Goal: Information Seeking & Learning: Learn about a topic

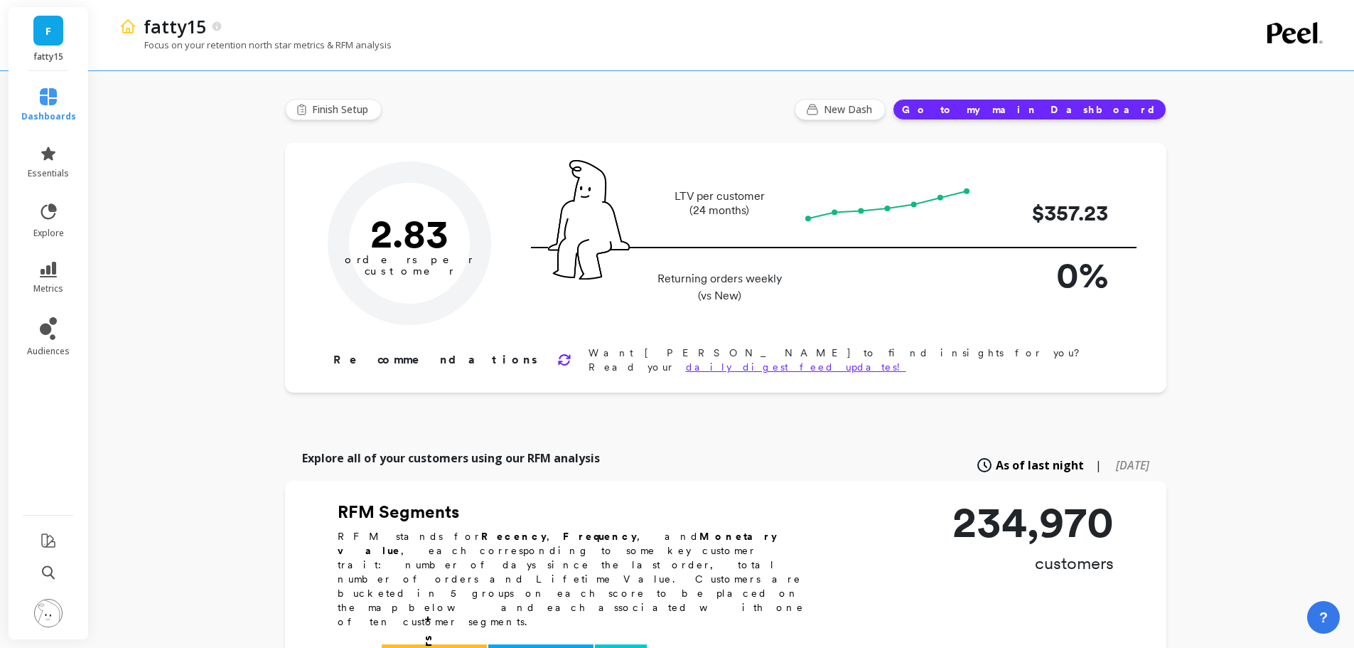
type input "Champions"
type input "23924"
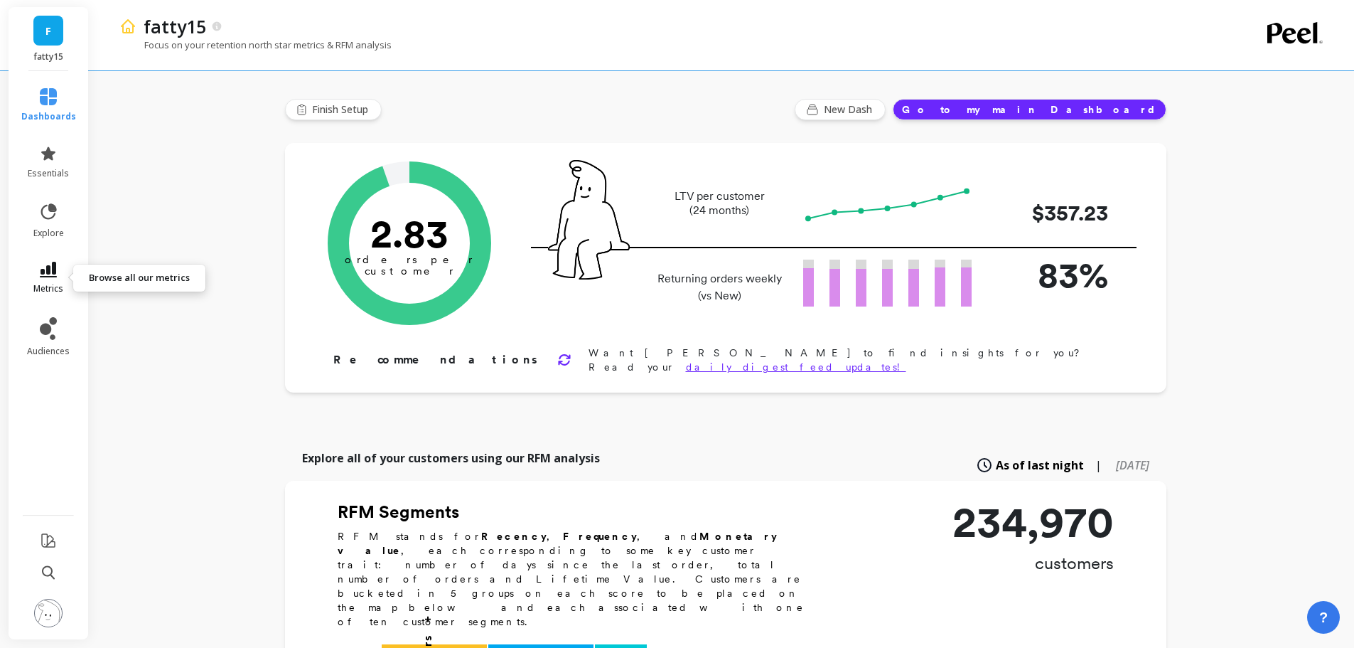
click at [54, 278] on link "metrics" at bounding box center [48, 278] width 55 height 33
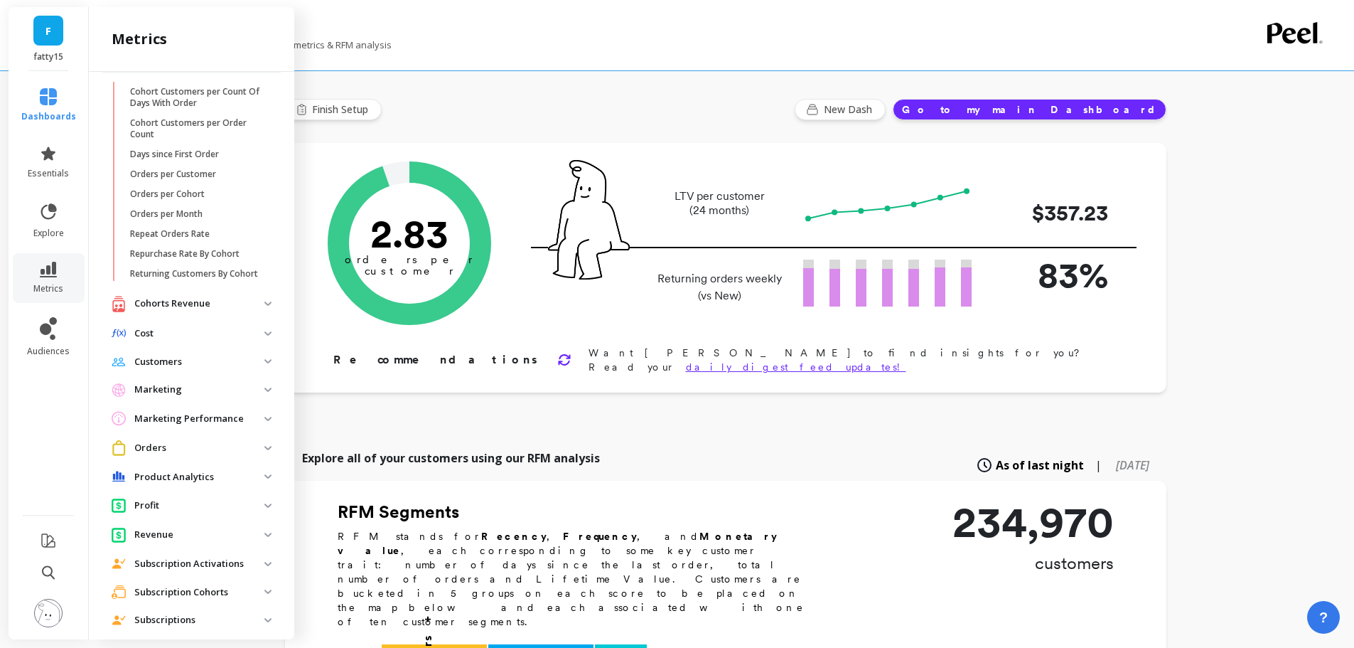
scroll to position [126, 0]
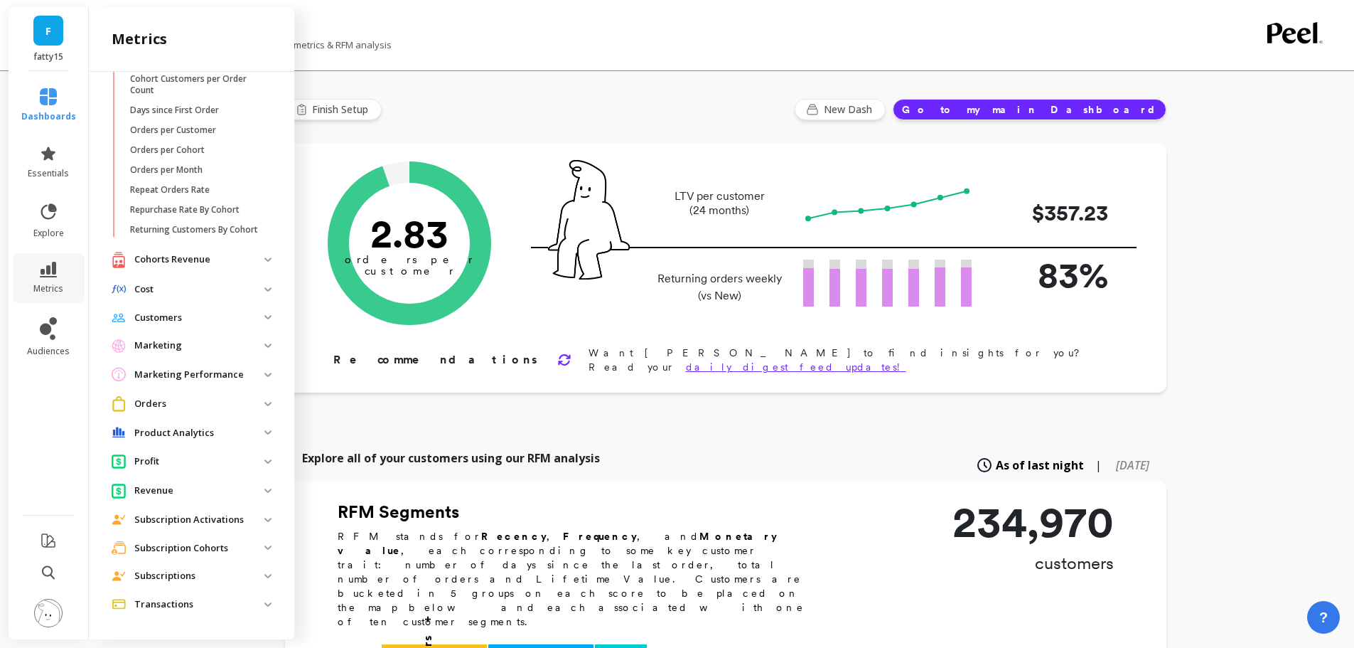
click at [184, 545] on p "Subscription Cohorts" at bounding box center [199, 548] width 130 height 14
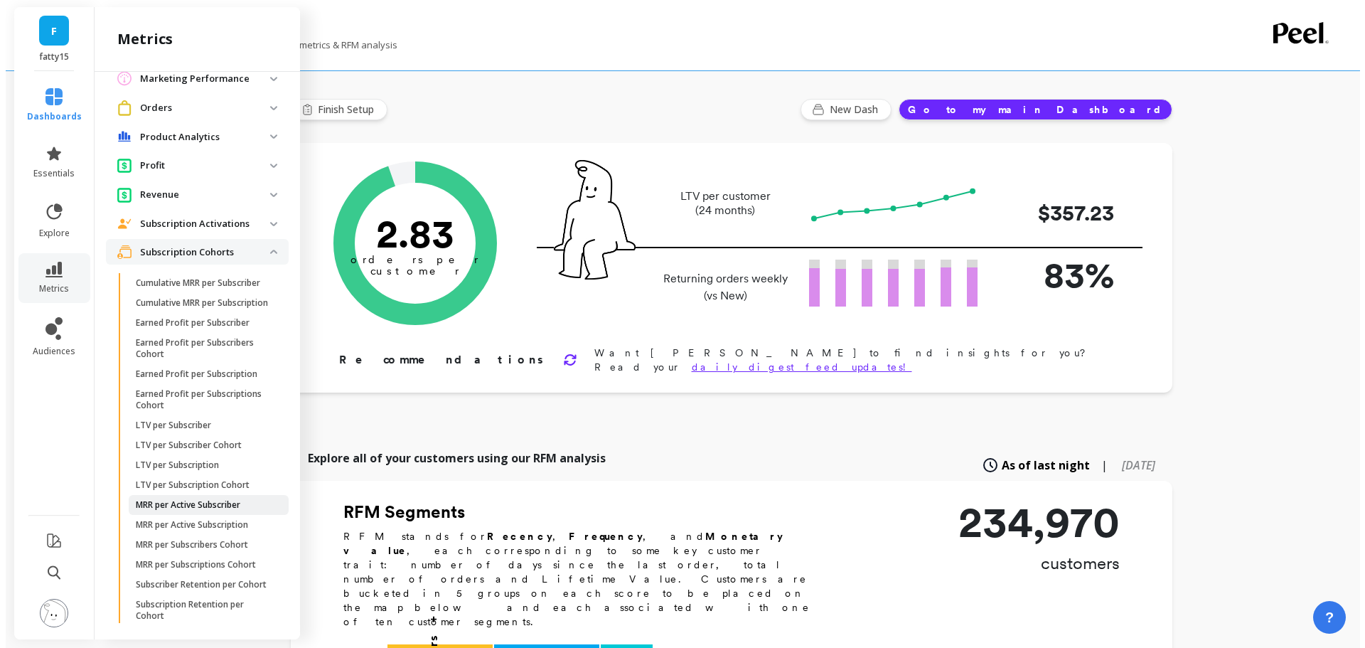
scroll to position [524, 0]
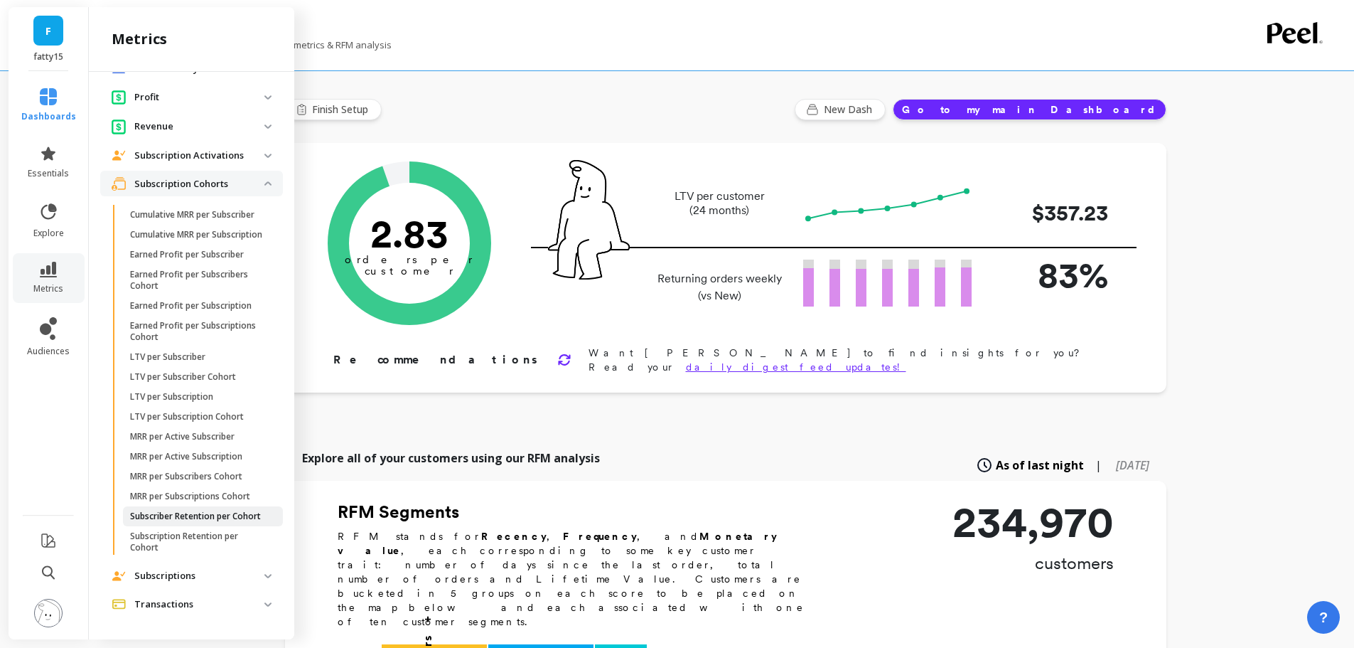
click at [197, 510] on p "Subscriber Retention per Cohort" at bounding box center [195, 515] width 131 height 11
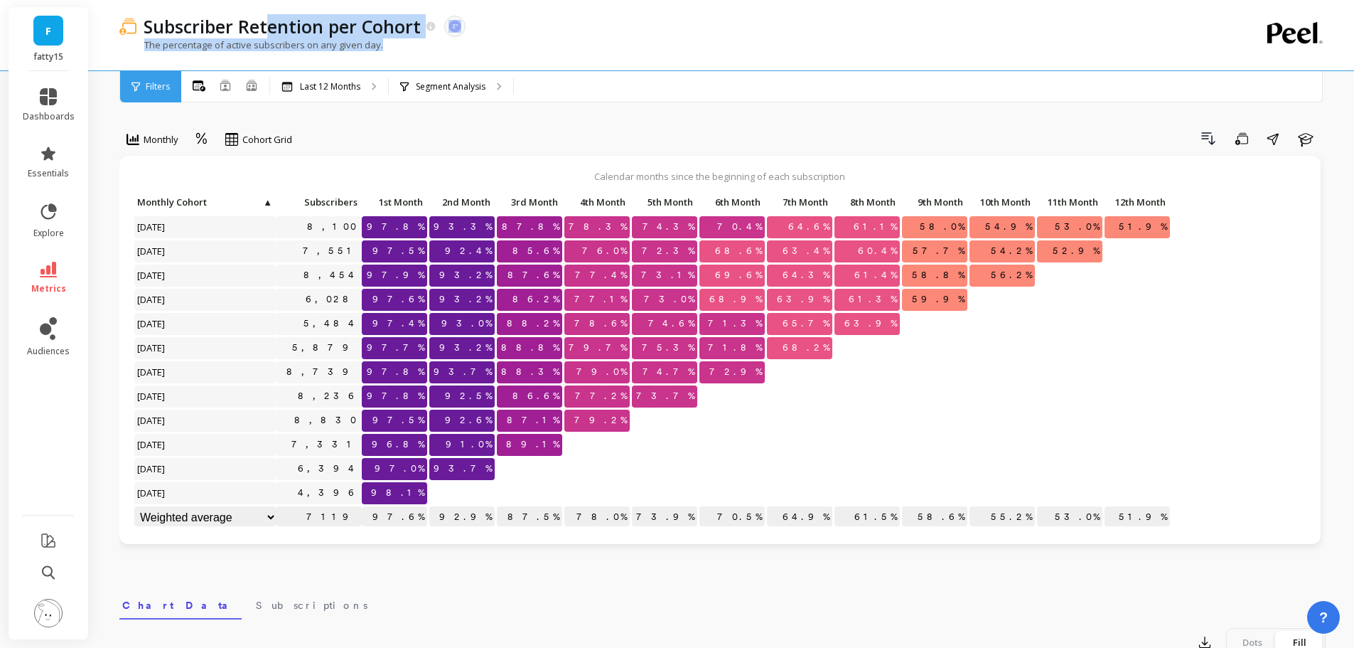
drag, startPoint x: 477, startPoint y: 67, endPoint x: 271, endPoint y: 7, distance: 214.6
click at [271, 7] on div "Subscriber Retention per Cohort The data you are viewing comes from: ReCharge P…" at bounding box center [664, 35] width 1090 height 70
click at [687, 33] on div "Subscriber Retention per Cohort The data you are viewing comes from: ReCharge P…" at bounding box center [672, 26] width 1073 height 24
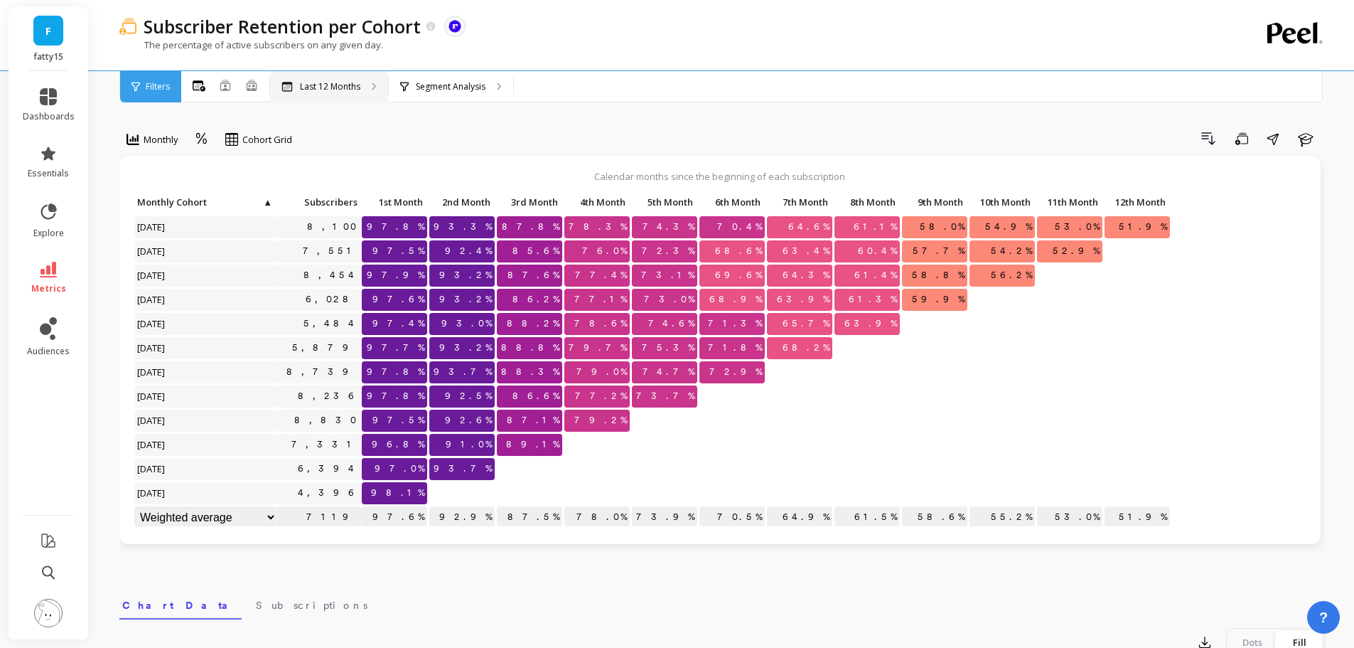
click at [332, 81] on p "Last 12 Months" at bounding box center [330, 86] width 60 height 11
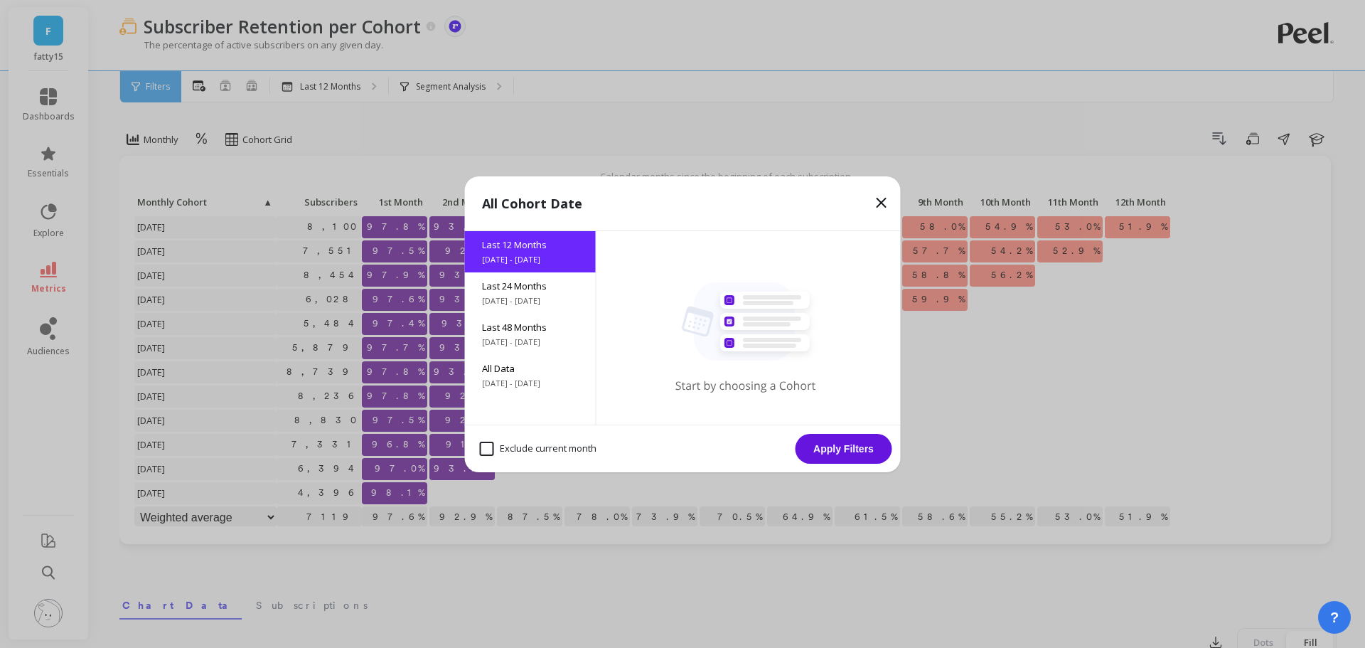
click at [510, 454] on month "Exclude current month" at bounding box center [538, 448] width 117 height 14
checkbox month "true"
click at [852, 449] on button "Apply Filters" at bounding box center [843, 449] width 97 height 30
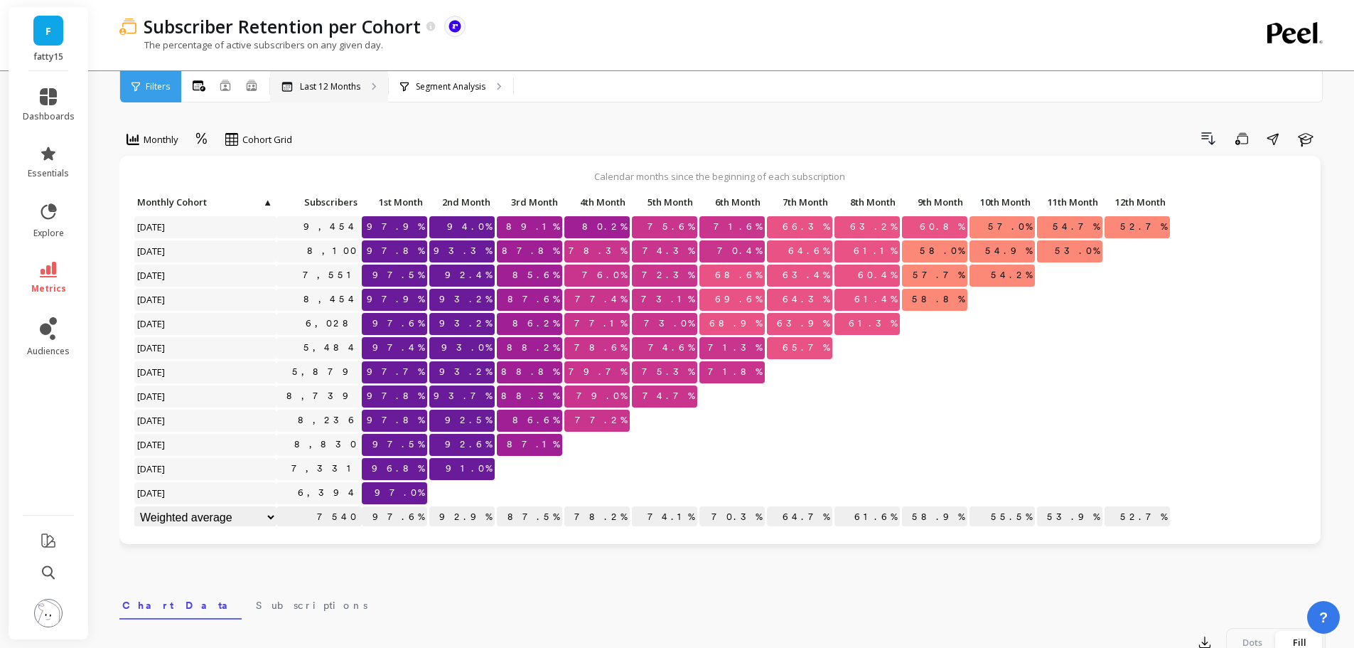
click at [298, 87] on div "Last 12 Months" at bounding box center [321, 86] width 79 height 11
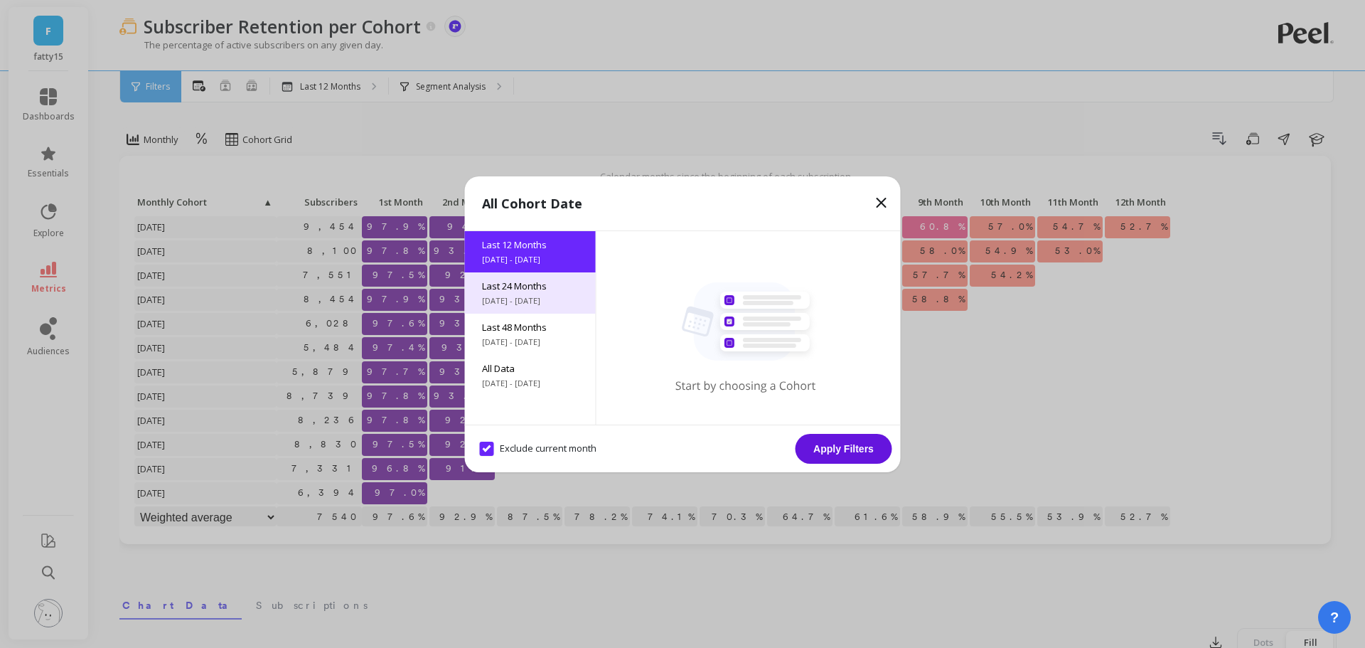
click at [498, 289] on span "Last 24 Months" at bounding box center [530, 285] width 97 height 13
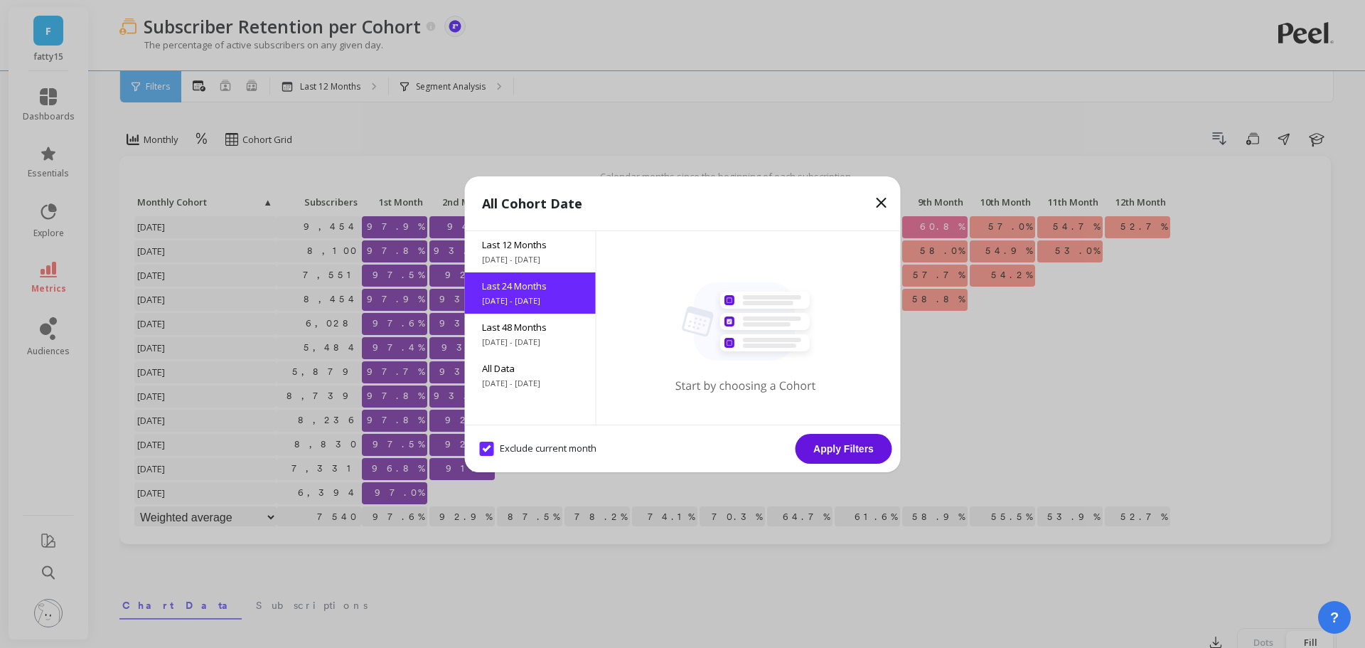
click at [855, 458] on button "Apply Filters" at bounding box center [843, 449] width 97 height 30
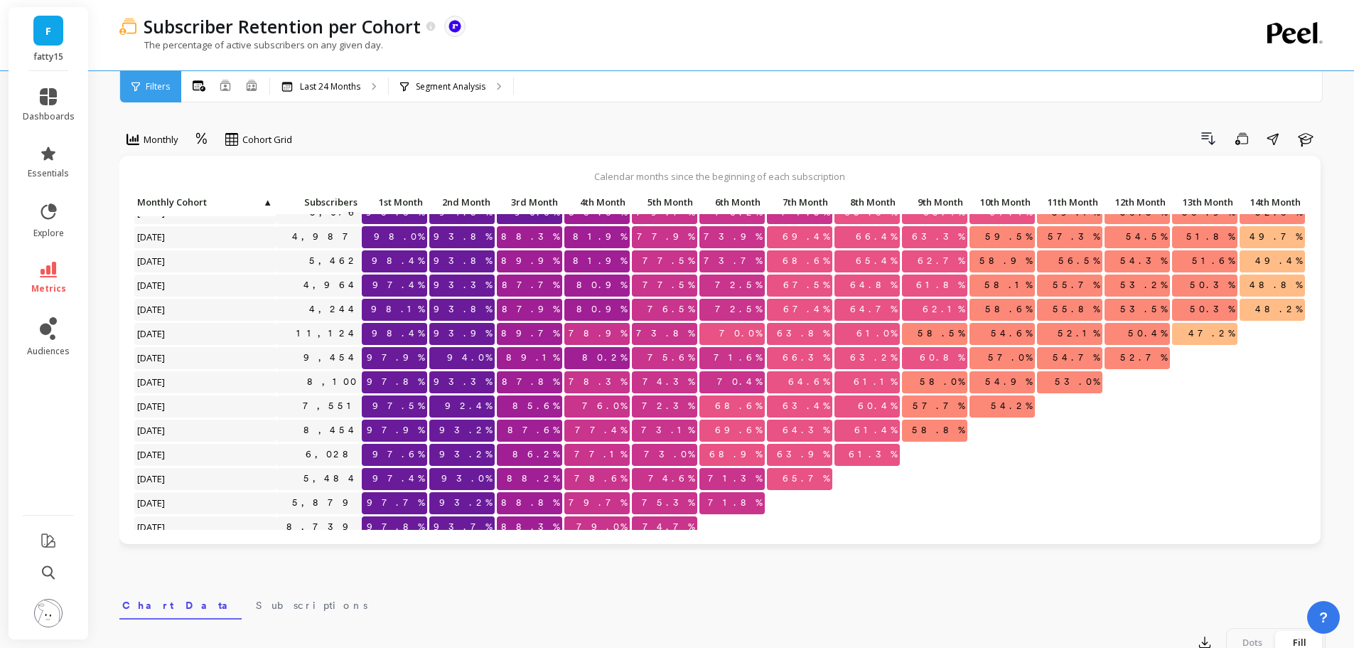
scroll to position [301, 0]
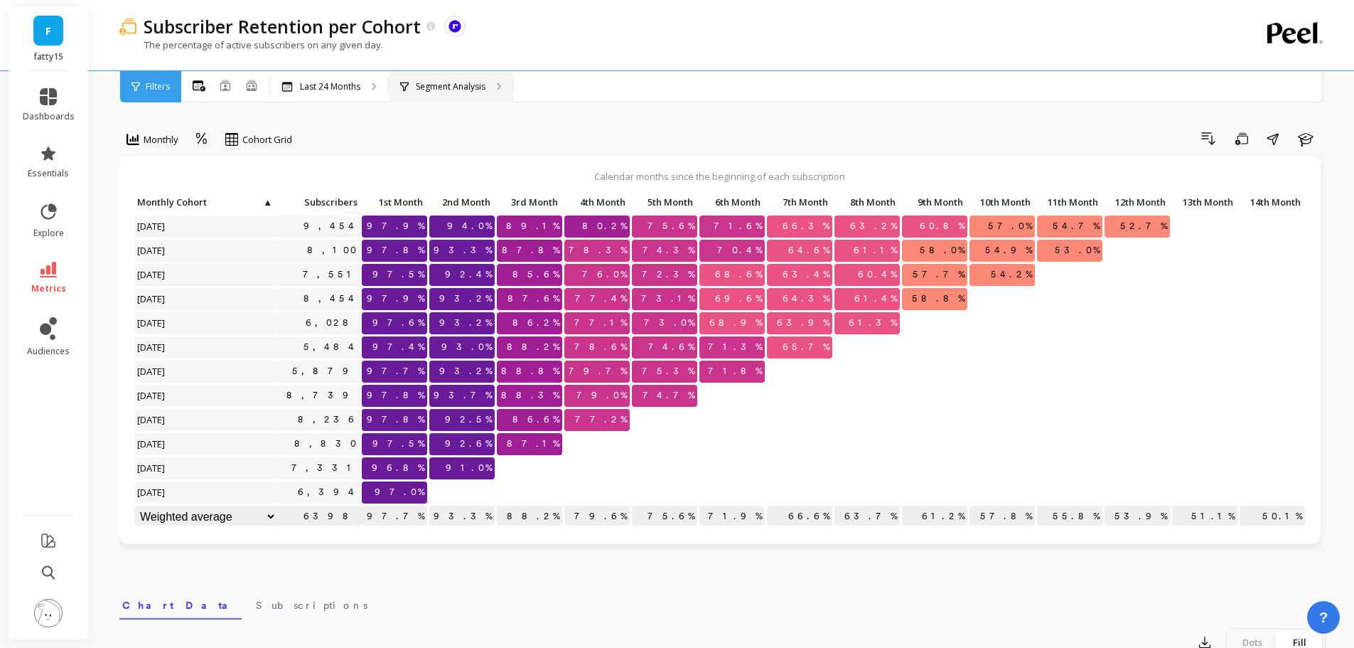
click at [456, 87] on p "Segment Analysis" at bounding box center [451, 86] width 70 height 11
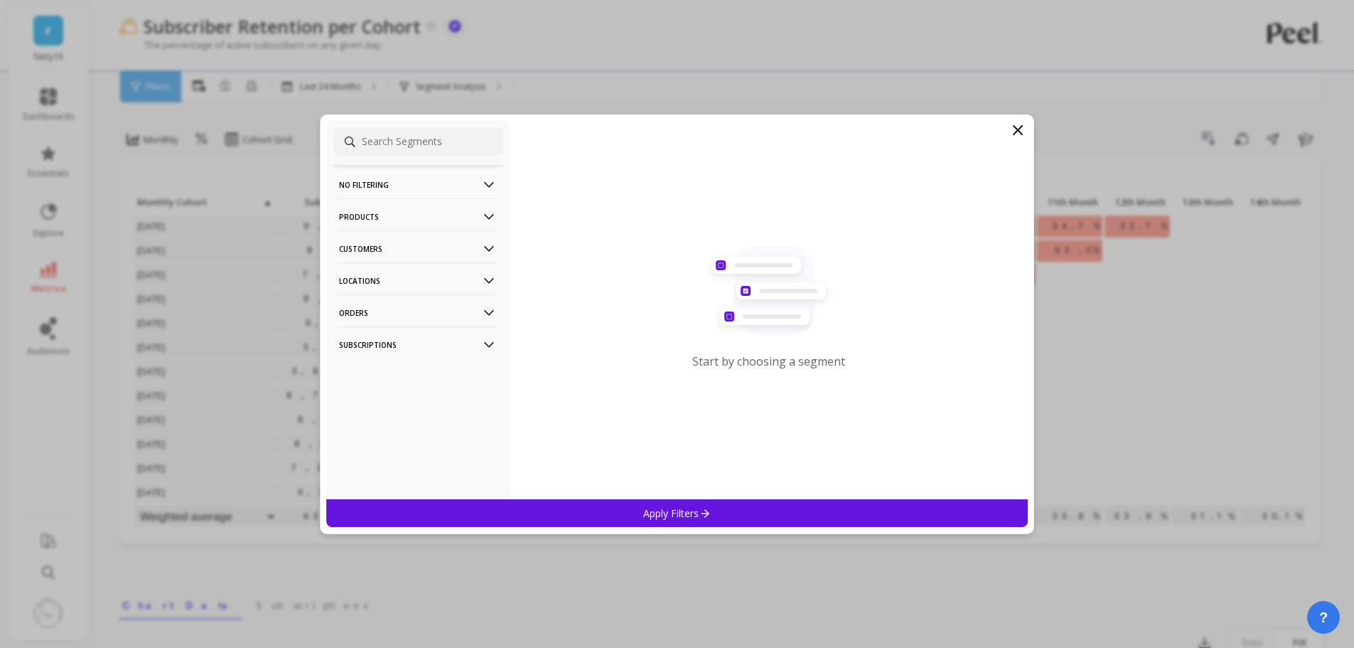
click at [352, 338] on p "Subscriptions" at bounding box center [418, 344] width 158 height 36
click at [374, 399] on p "Charge SKU" at bounding box center [366, 396] width 51 height 13
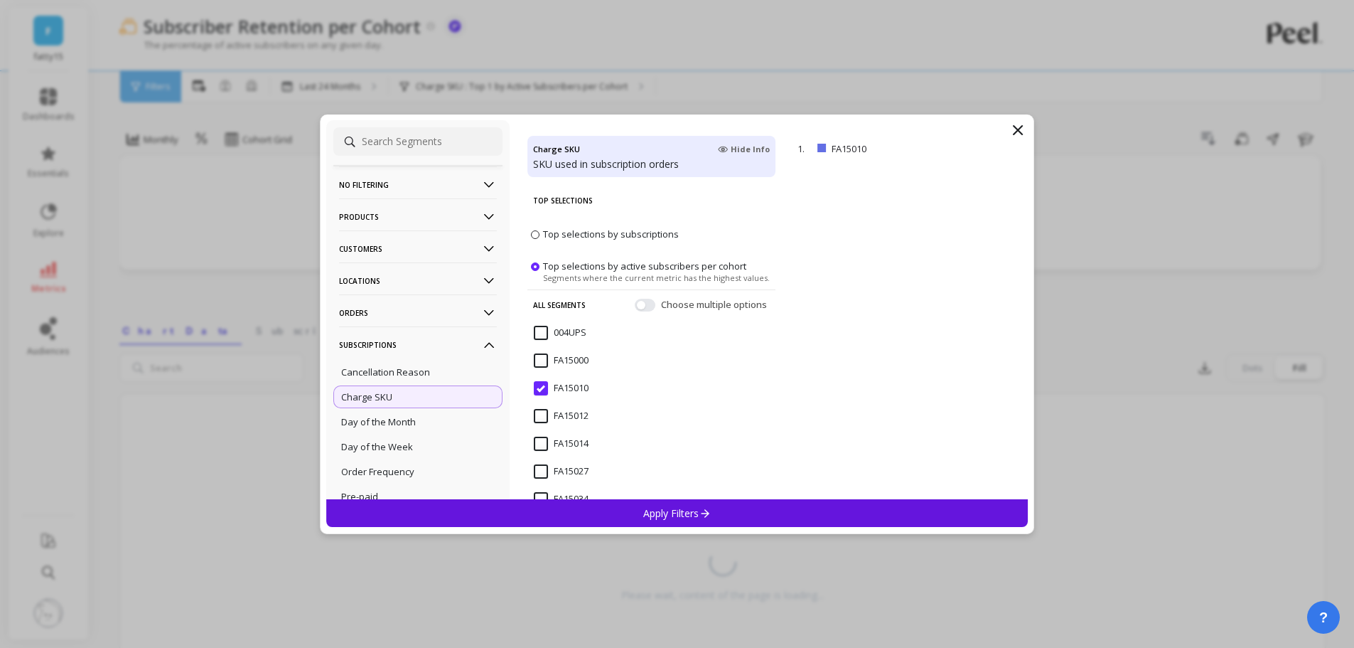
click at [669, 489] on div "FA15034" at bounding box center [651, 507] width 248 height 43
click at [553, 395] on span "FA15010" at bounding box center [561, 396] width 55 height 30
click at [634, 513] on div "Apply Filters" at bounding box center [677, 513] width 702 height 28
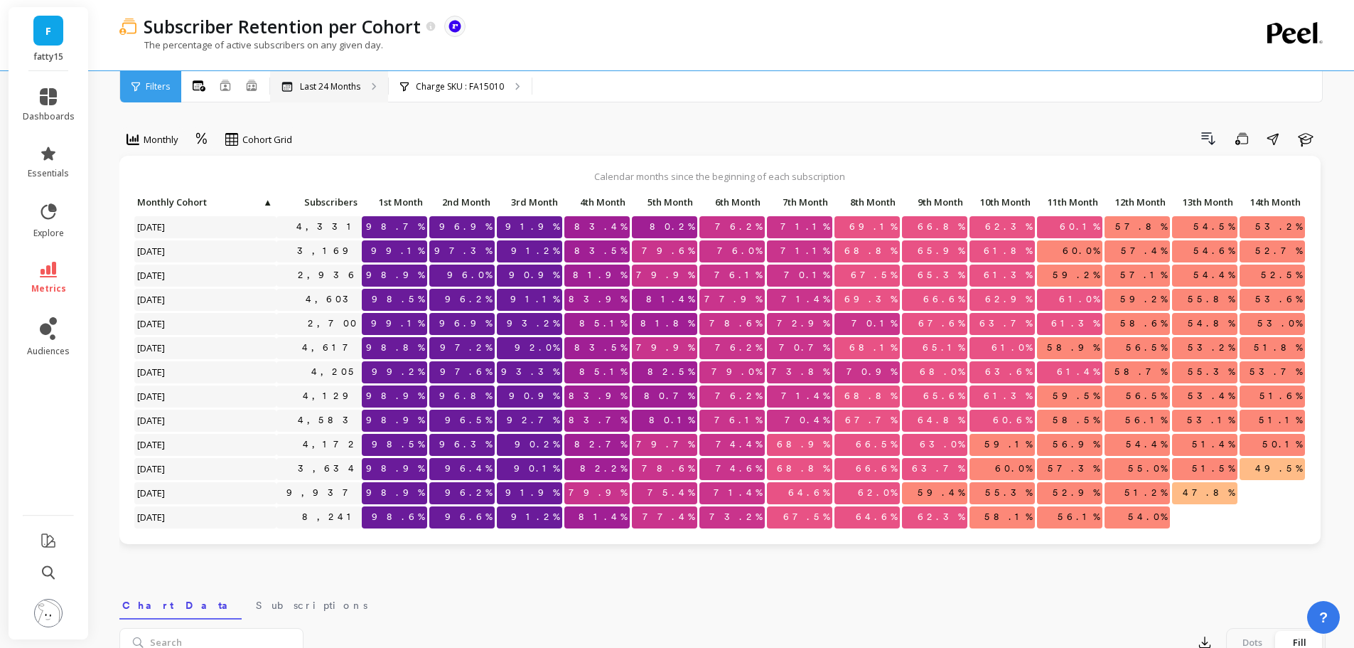
click at [359, 96] on div "Last 24 Months" at bounding box center [329, 86] width 118 height 31
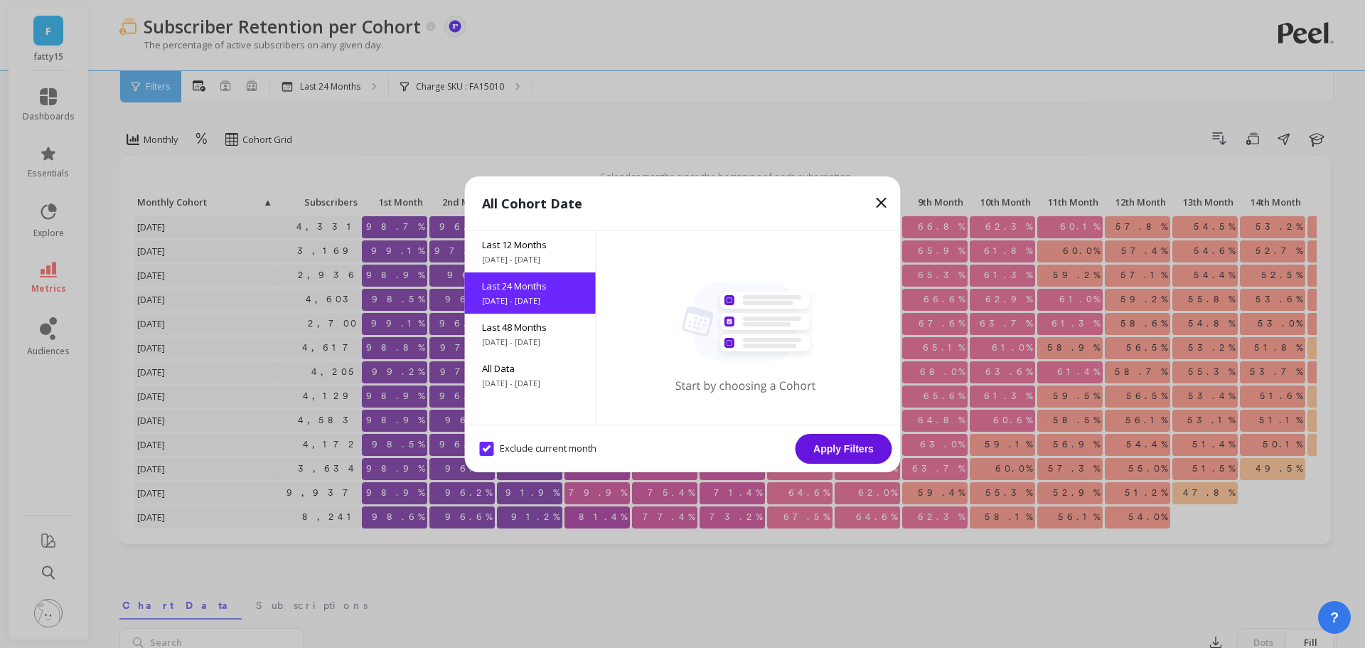
click at [881, 199] on icon at bounding box center [881, 202] width 17 height 17
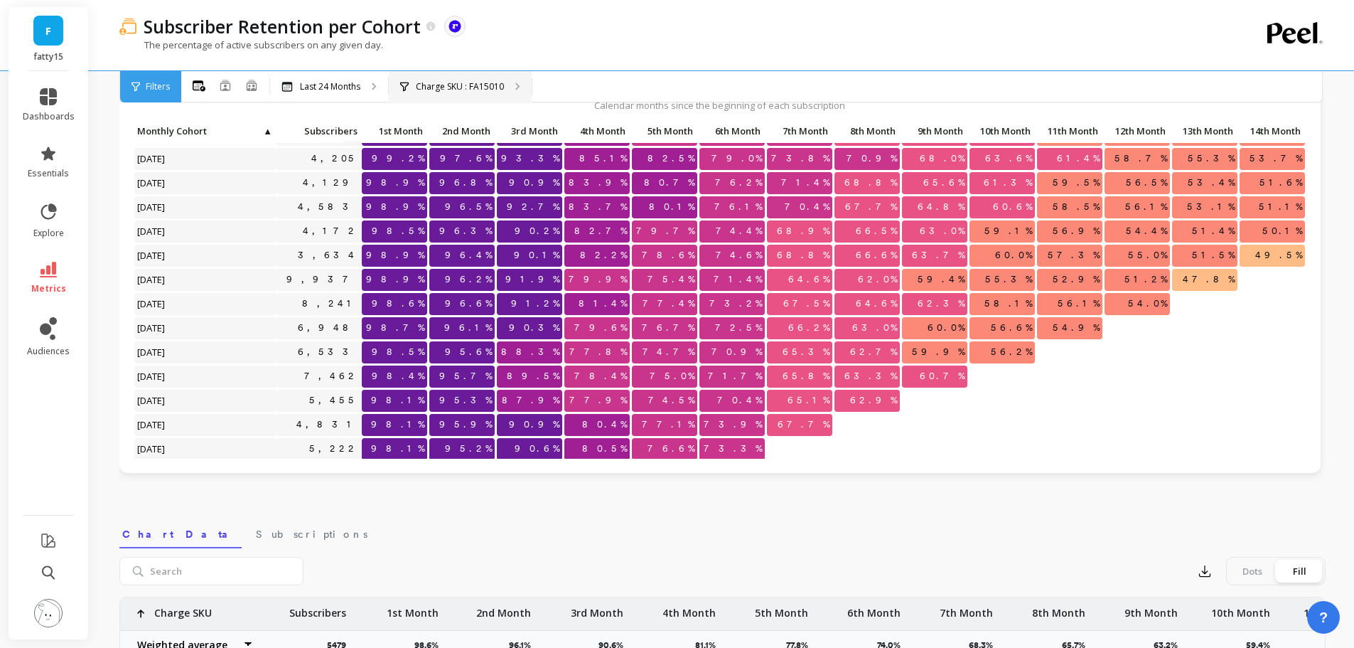
click at [442, 78] on div "Charge SKU : FA15010" at bounding box center [460, 86] width 143 height 31
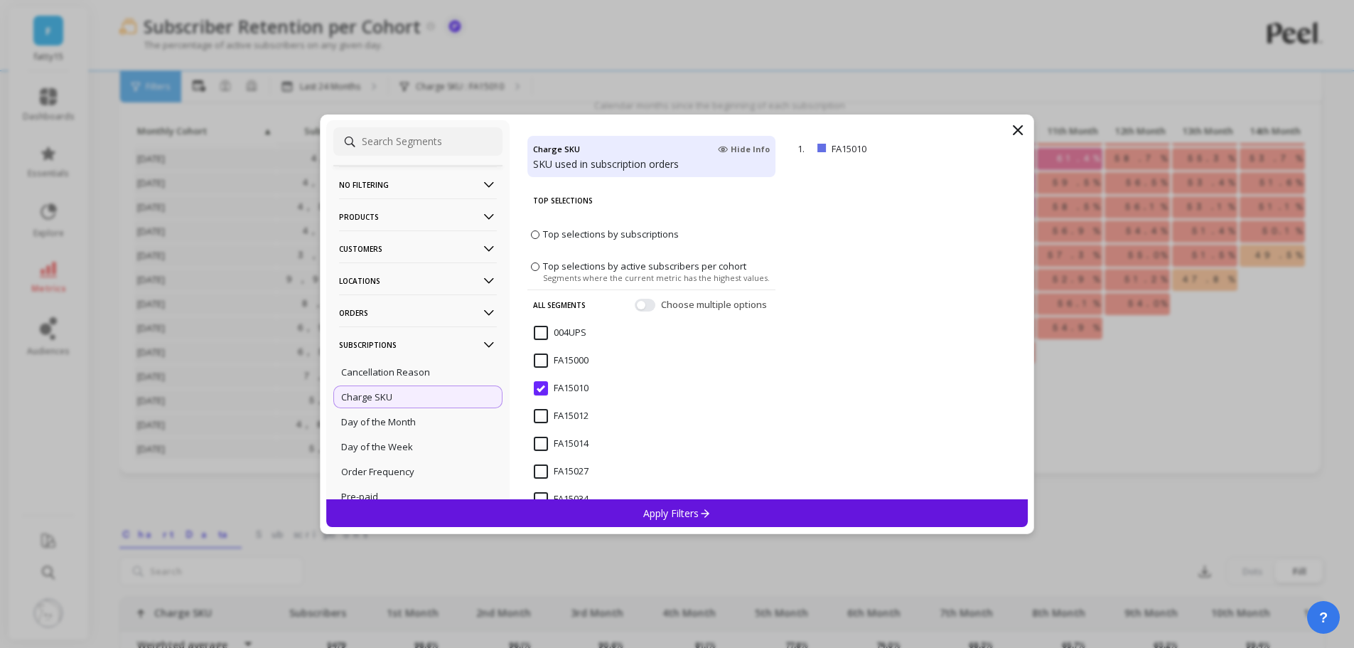
click at [567, 435] on div "FA15014" at bounding box center [651, 451] width 248 height 43
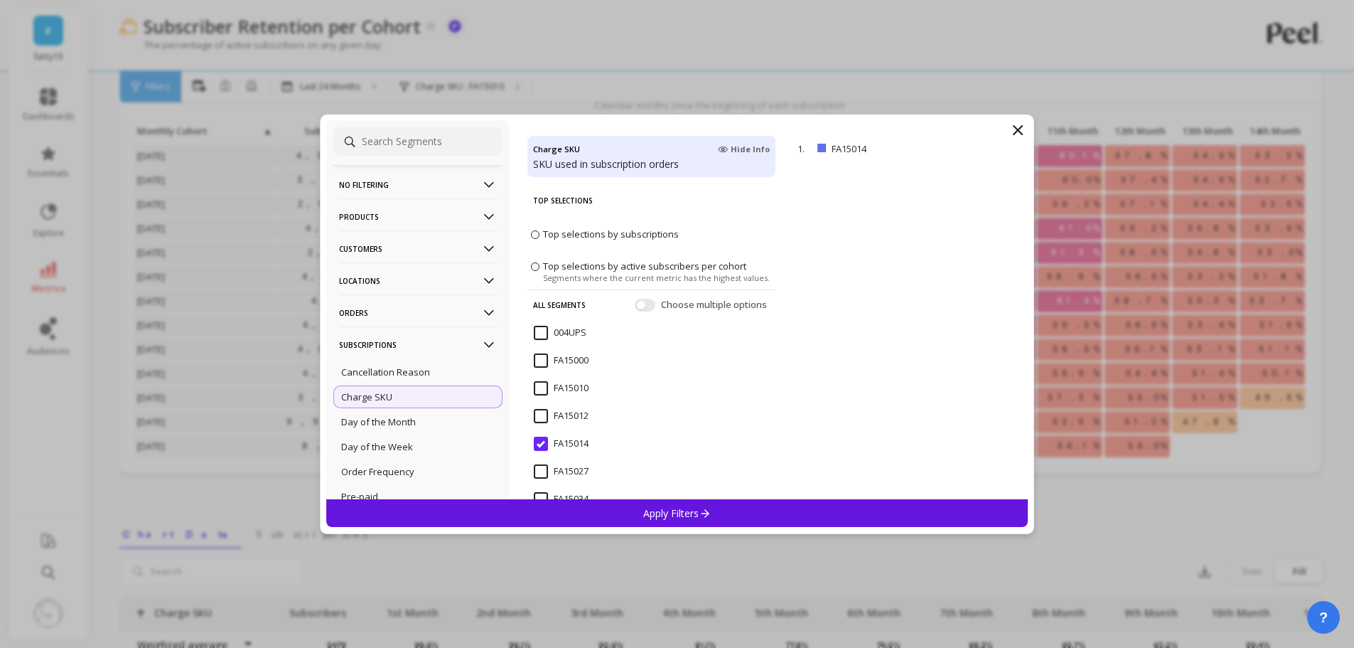
click at [547, 444] on input "FA15014" at bounding box center [561, 443] width 55 height 14
click at [658, 519] on p "Apply Filters" at bounding box center [677, 513] width 68 height 14
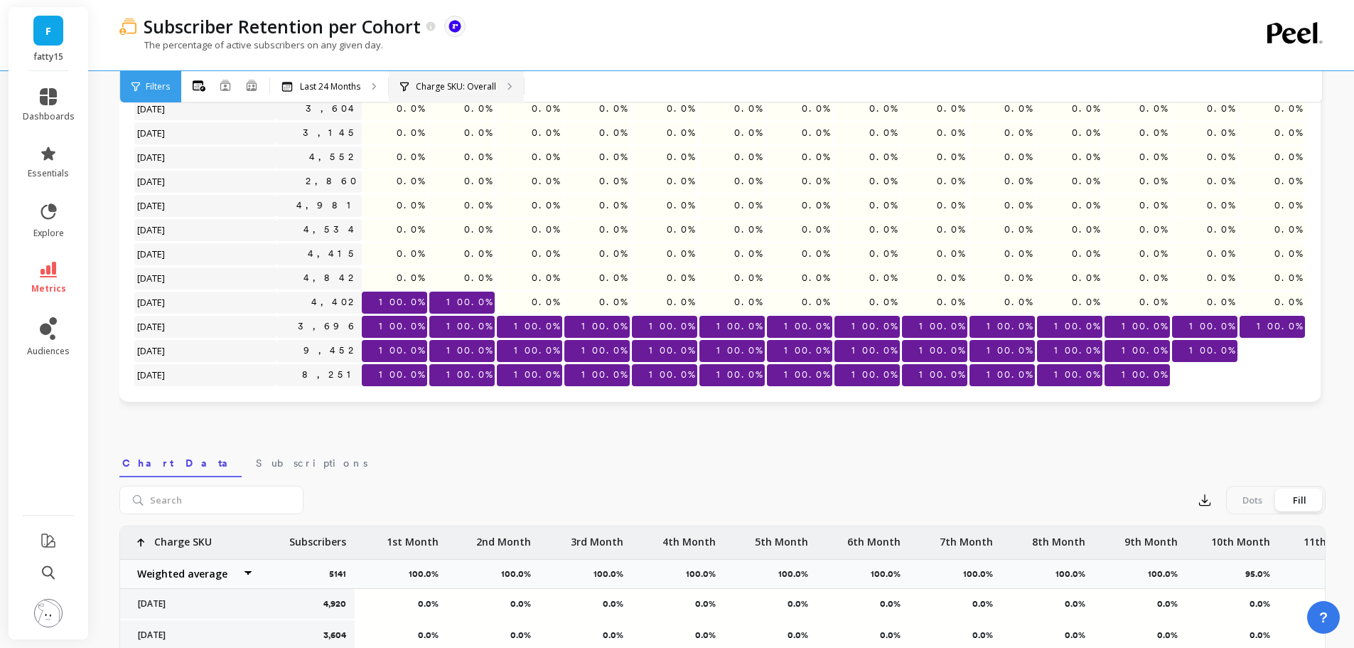
click at [491, 87] on p "Charge SKU: Overall" at bounding box center [456, 86] width 80 height 11
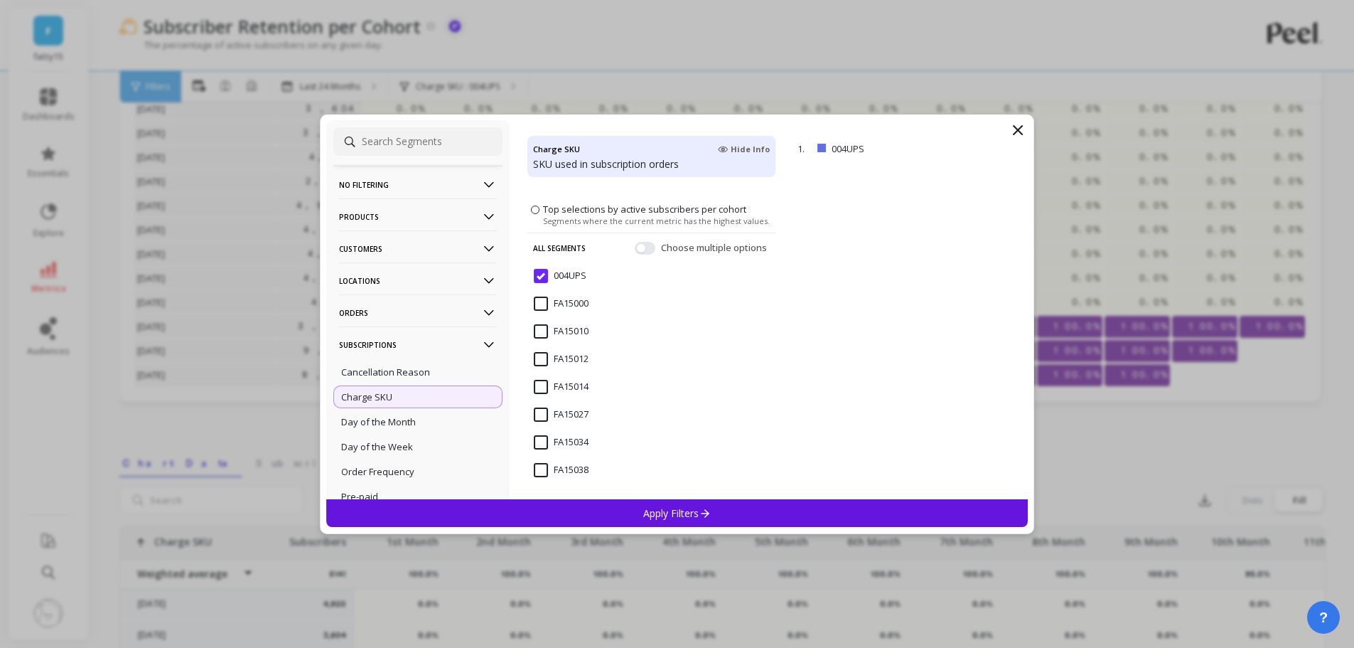
click at [584, 385] on input "FA15014" at bounding box center [561, 387] width 55 height 14
click at [674, 515] on p "Apply Filters" at bounding box center [677, 513] width 68 height 14
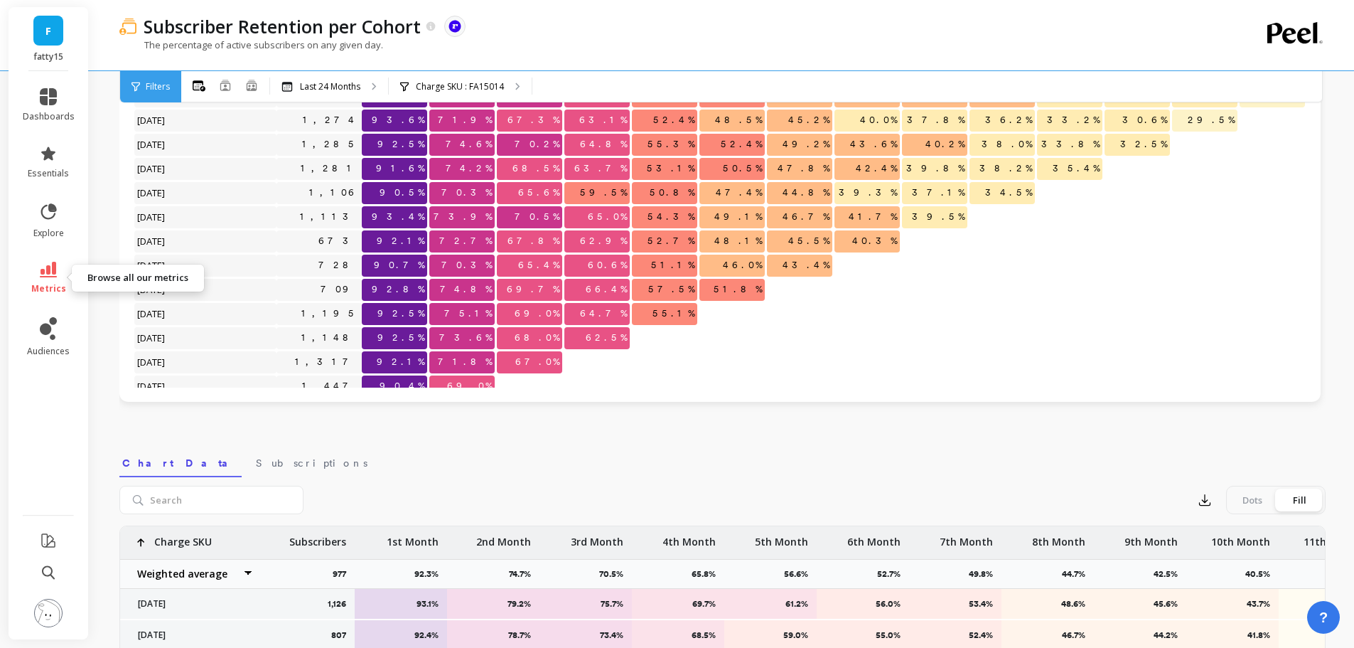
click at [51, 271] on icon at bounding box center [48, 270] width 17 height 16
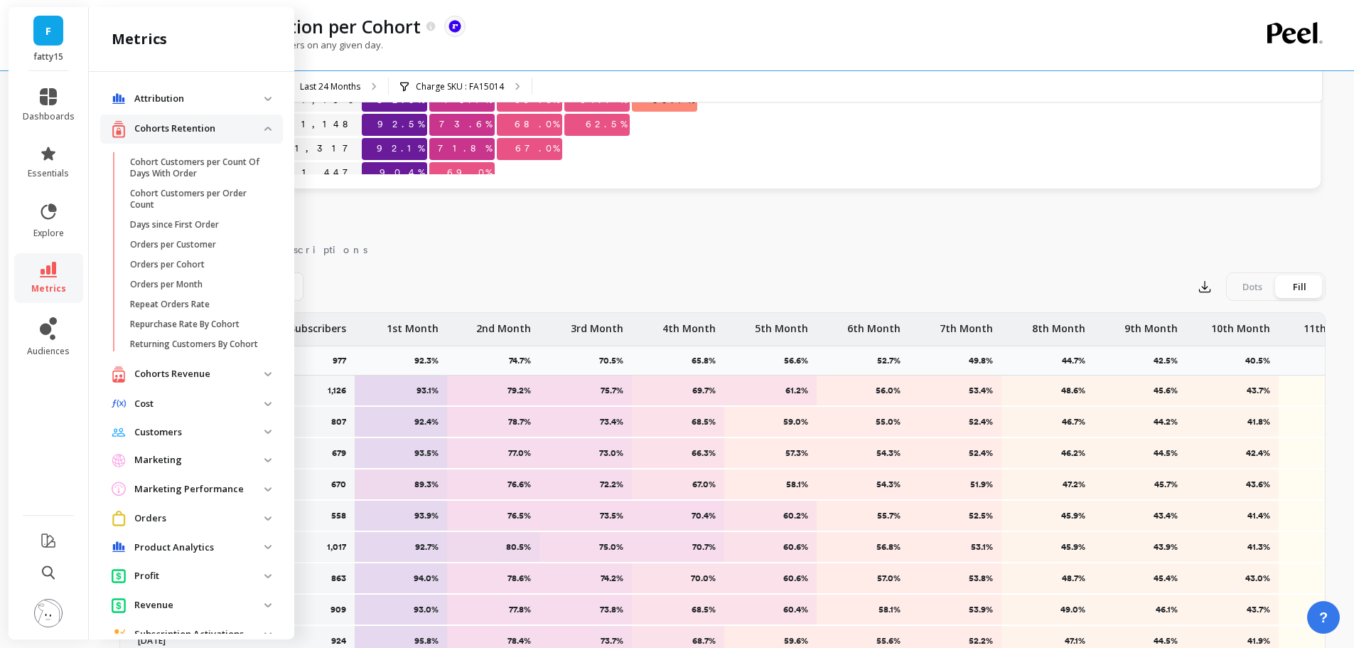
click at [237, 133] on p "Cohorts Retention" at bounding box center [199, 129] width 130 height 14
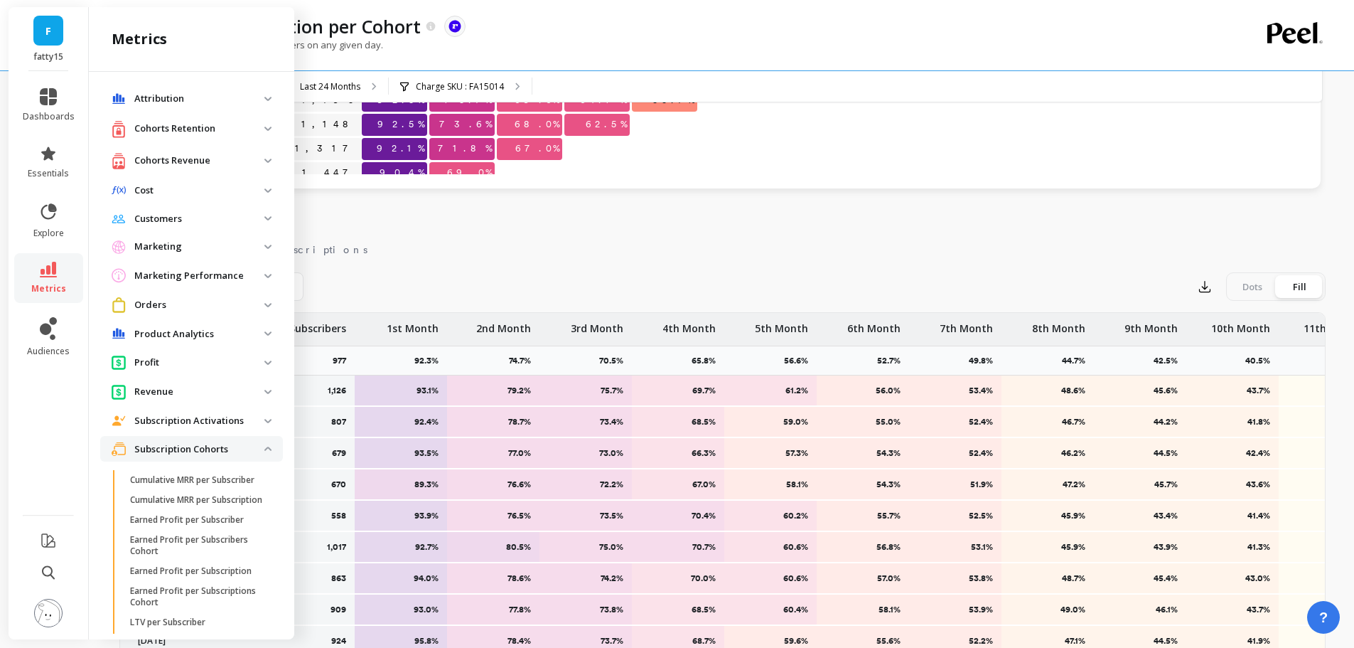
click at [195, 164] on p "Cohorts Revenue" at bounding box center [199, 161] width 130 height 14
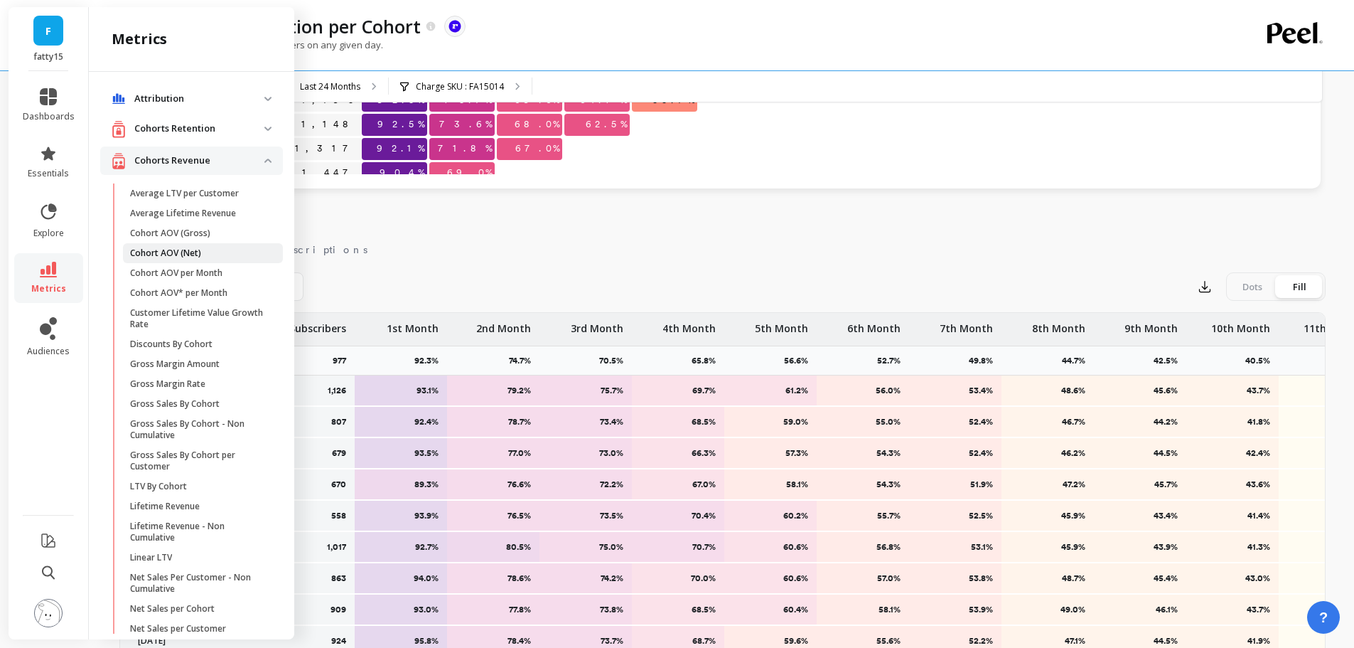
click at [230, 255] on span "Cohort AOV (Net)" at bounding box center [198, 252] width 136 height 11
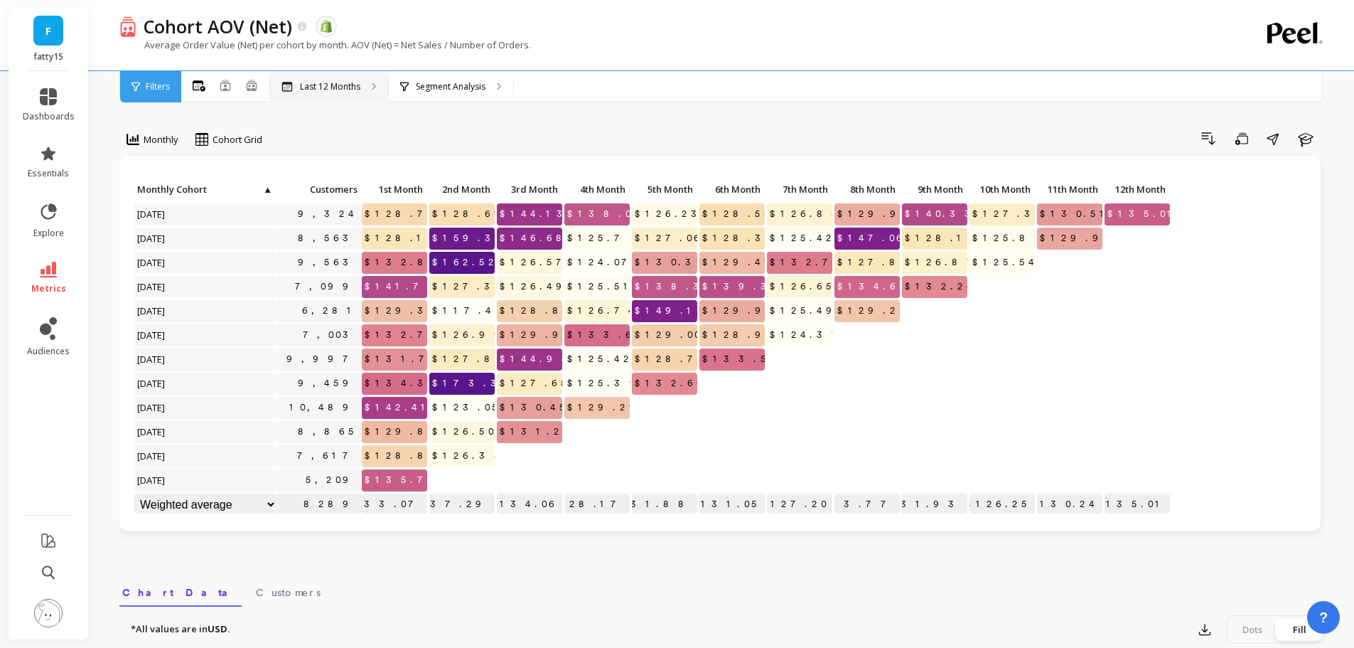
click at [309, 85] on p "Last 12 Months" at bounding box center [330, 86] width 60 height 11
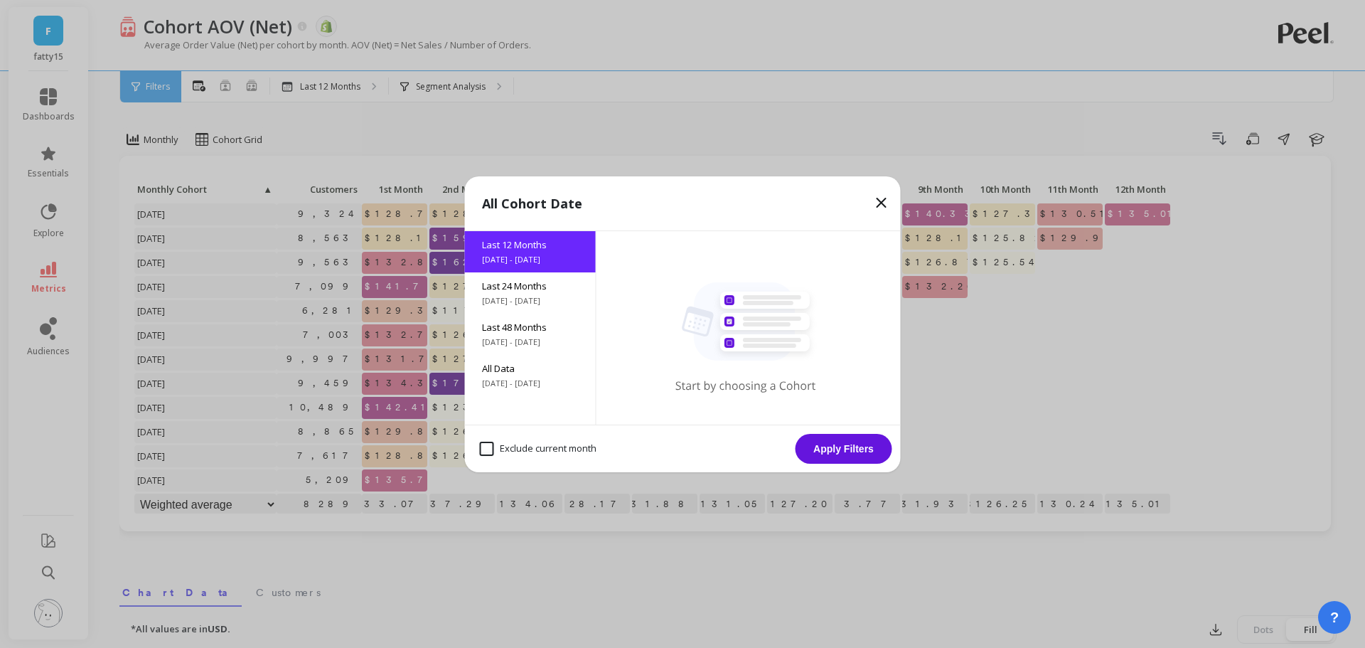
click at [505, 447] on month "Exclude current month" at bounding box center [538, 448] width 117 height 14
checkbox month "true"
click at [860, 448] on button "Apply Filters" at bounding box center [843, 449] width 97 height 30
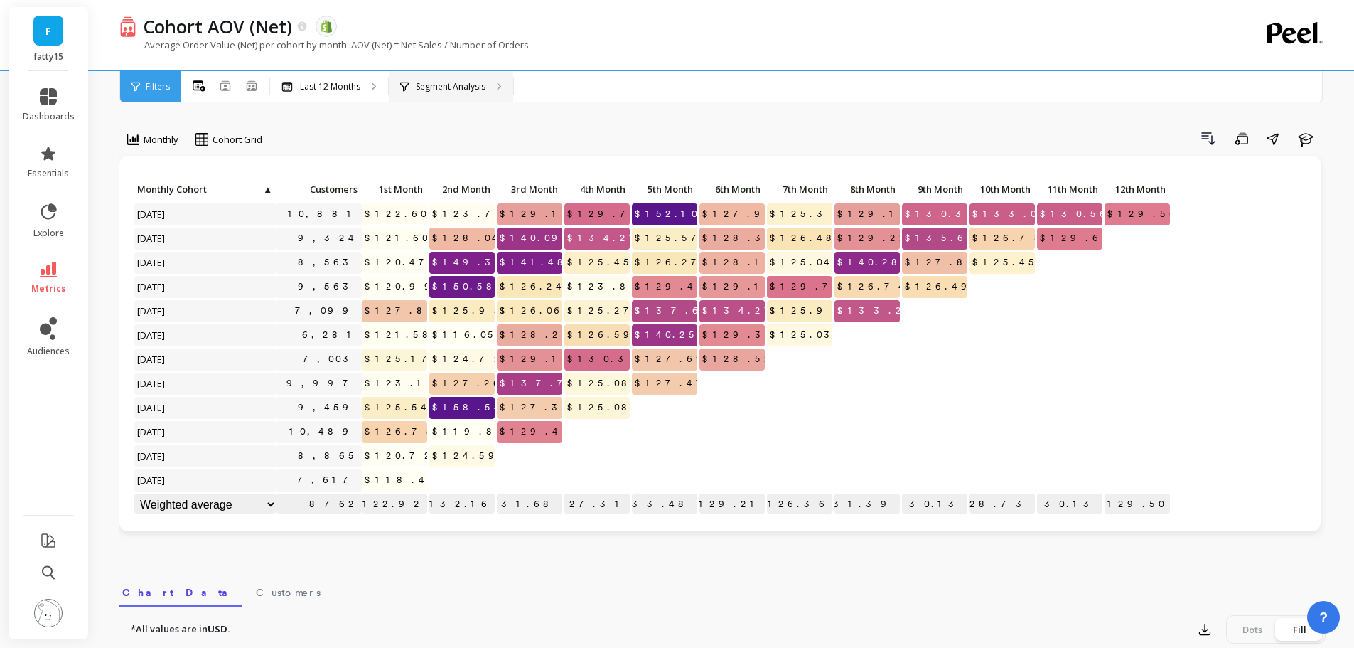
click at [408, 90] on icon at bounding box center [404, 87] width 9 height 10
click at [253, 97] on div "All Months Single Cohort Combined Cohorts" at bounding box center [225, 86] width 88 height 31
click at [336, 85] on p "Last 12 Months" at bounding box center [330, 86] width 60 height 11
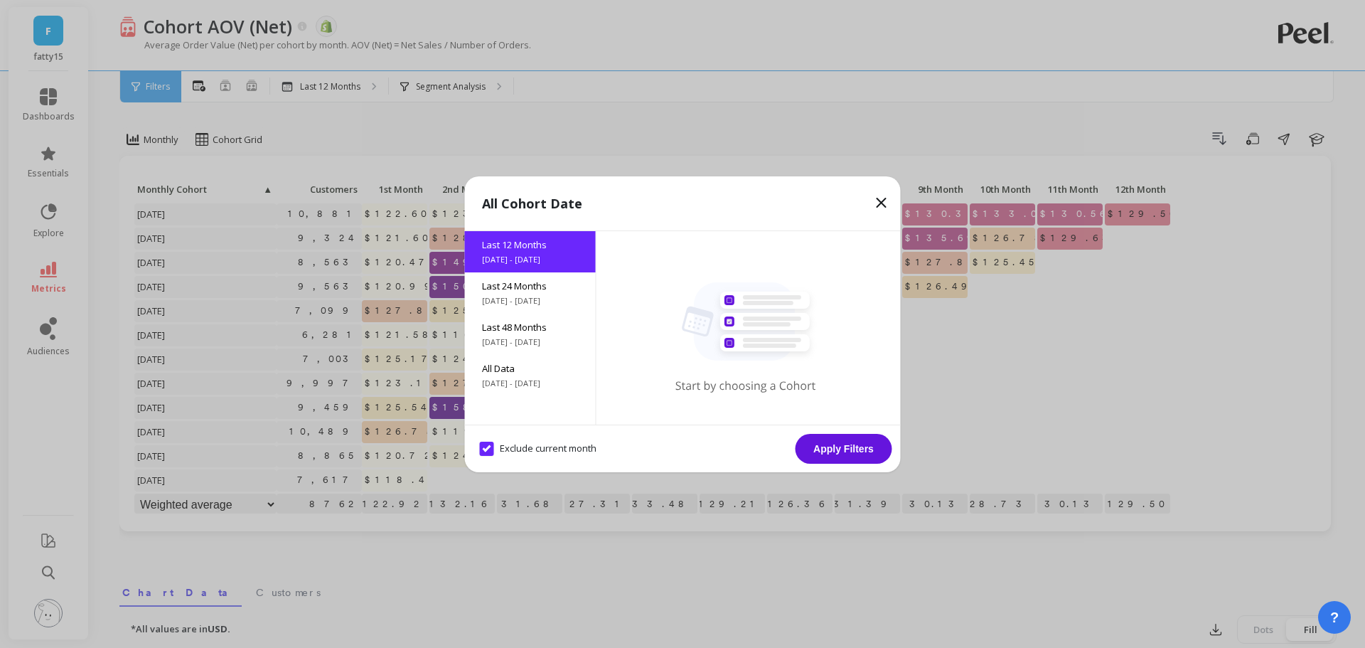
click at [524, 438] on div "Exclude current month" at bounding box center [537, 448] width 129 height 27
checkbox month "false"
click at [493, 274] on div "Last 24 Months [DATE] - [DATE]" at bounding box center [530, 292] width 131 height 41
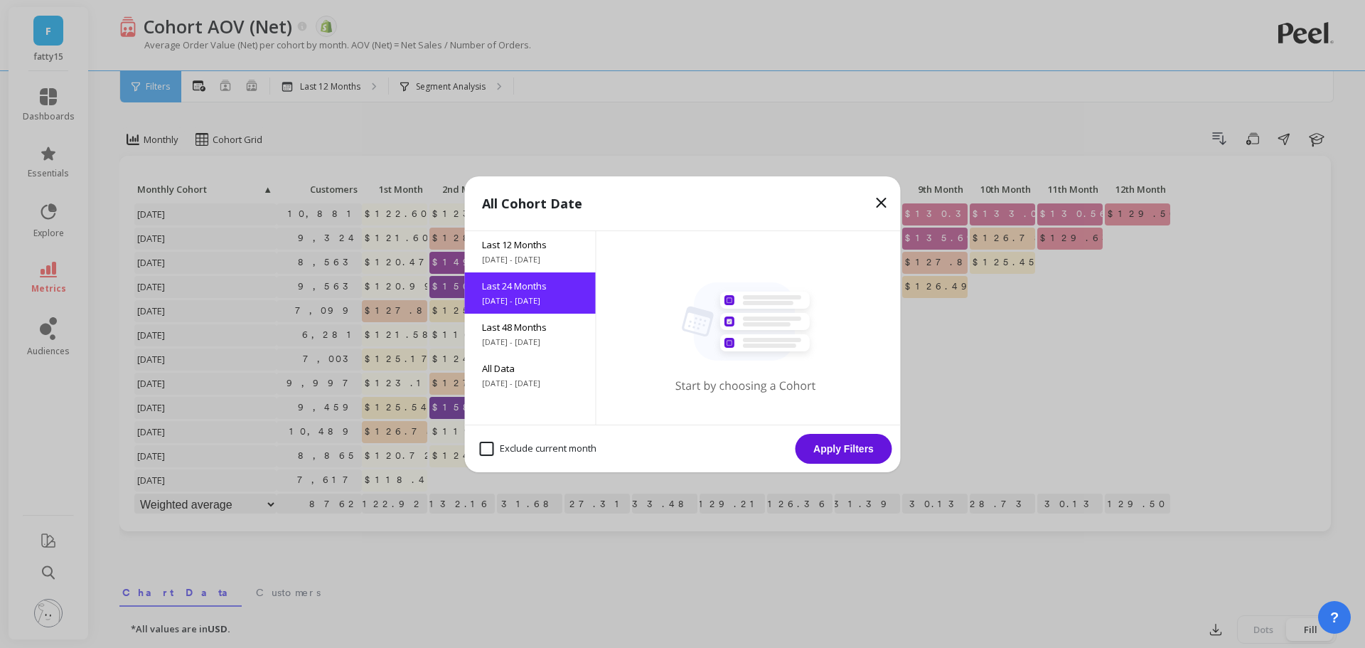
click at [866, 444] on button "Apply Filters" at bounding box center [843, 449] width 97 height 30
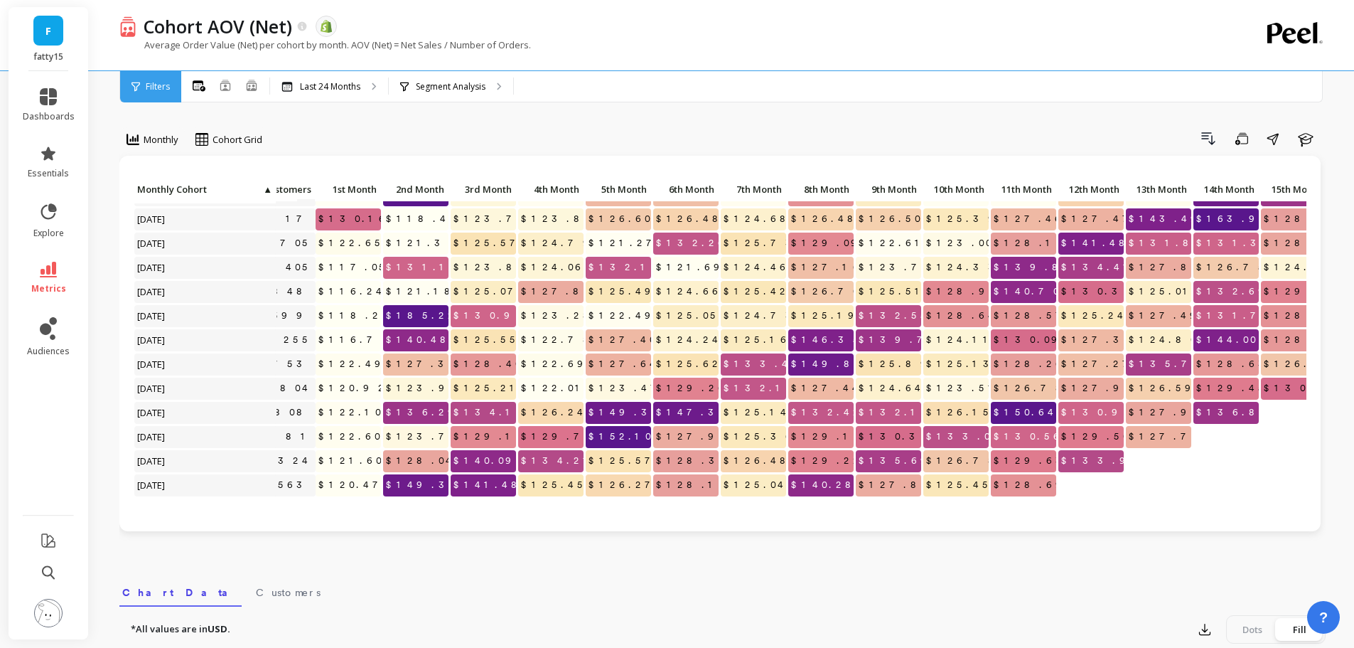
scroll to position [213, 46]
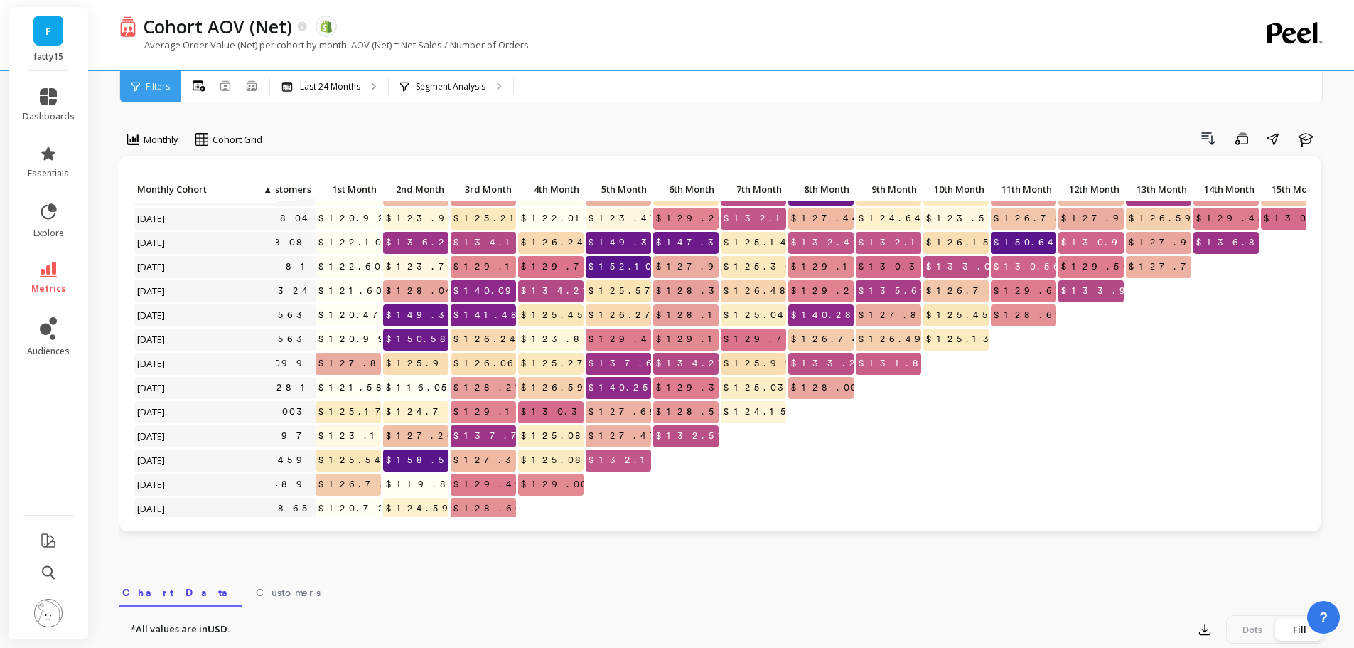
click at [1149, 65] on div "Cohort AOV (Net) The data you are viewing comes from: Shopify Average Order Val…" at bounding box center [664, 35] width 1090 height 70
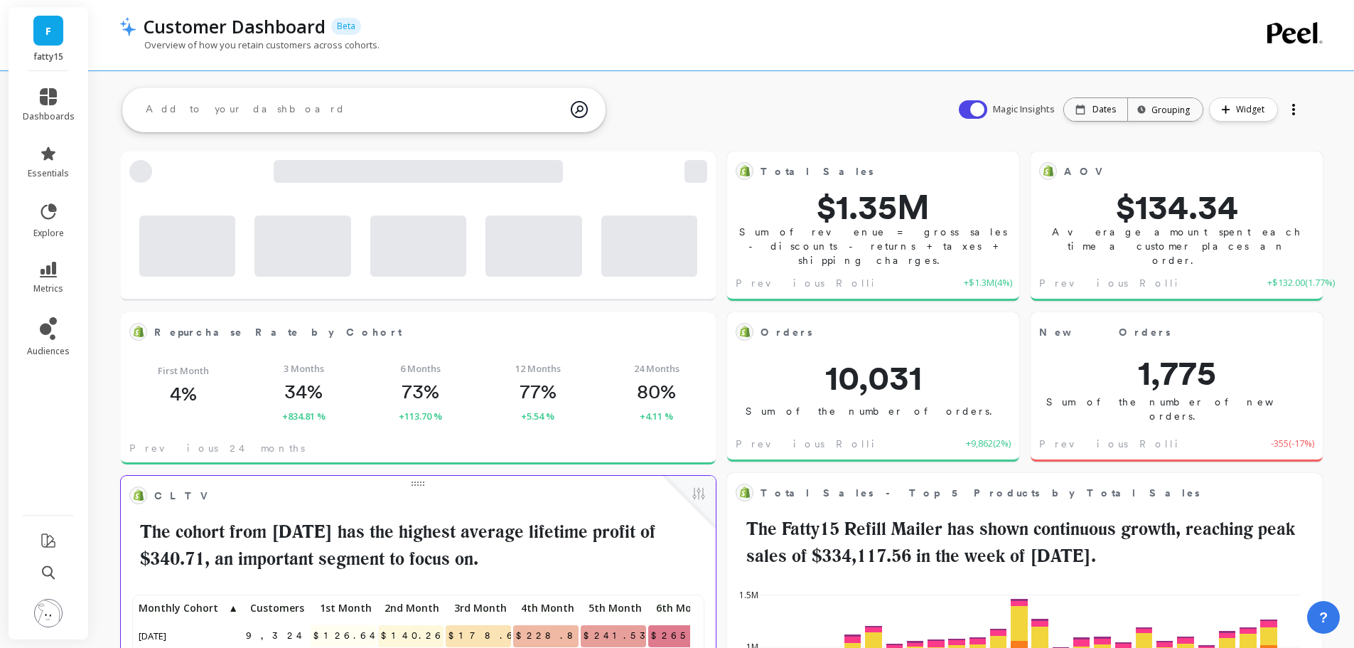
scroll to position [380, 544]
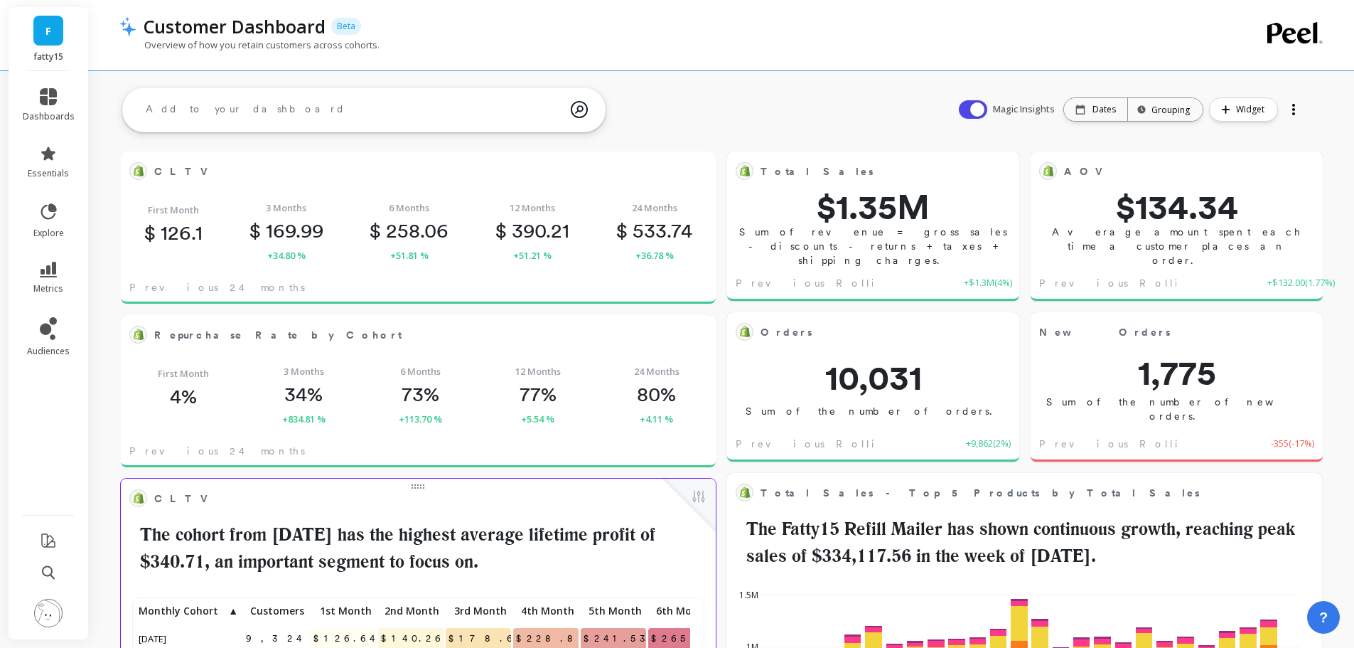
click at [36, 227] on span "explore" at bounding box center [48, 232] width 31 height 11
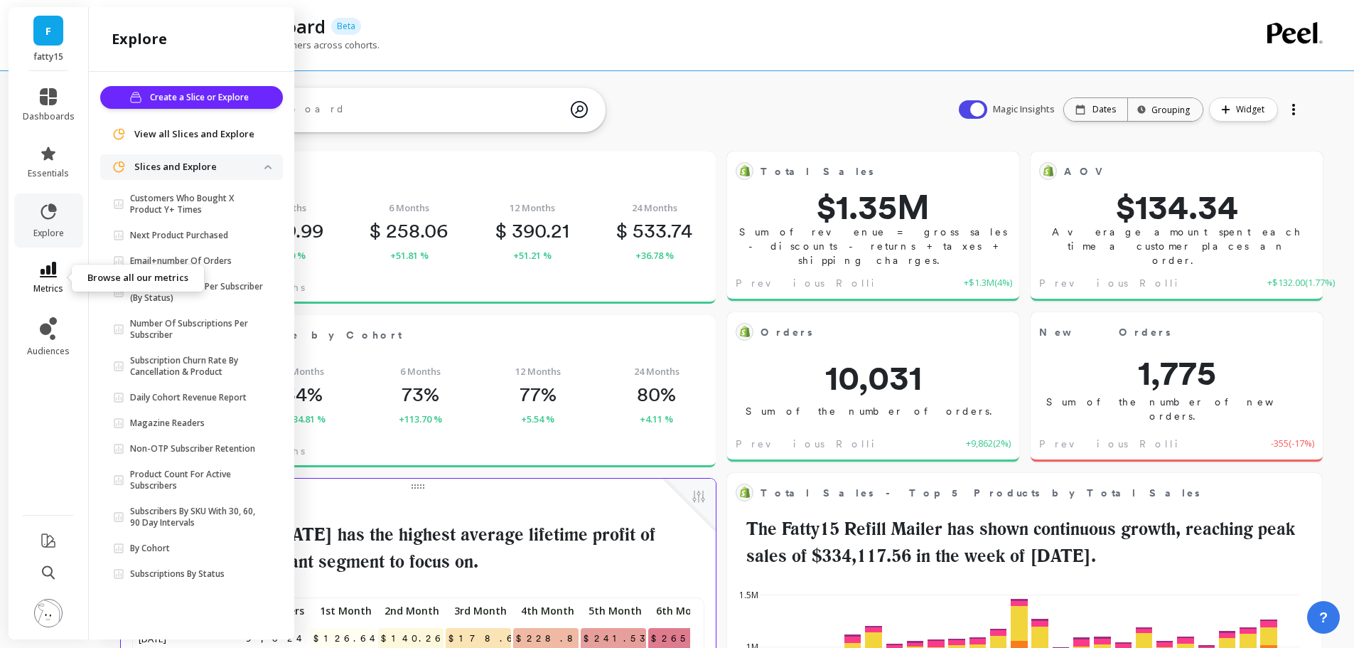
click at [60, 266] on link "metrics" at bounding box center [49, 278] width 52 height 33
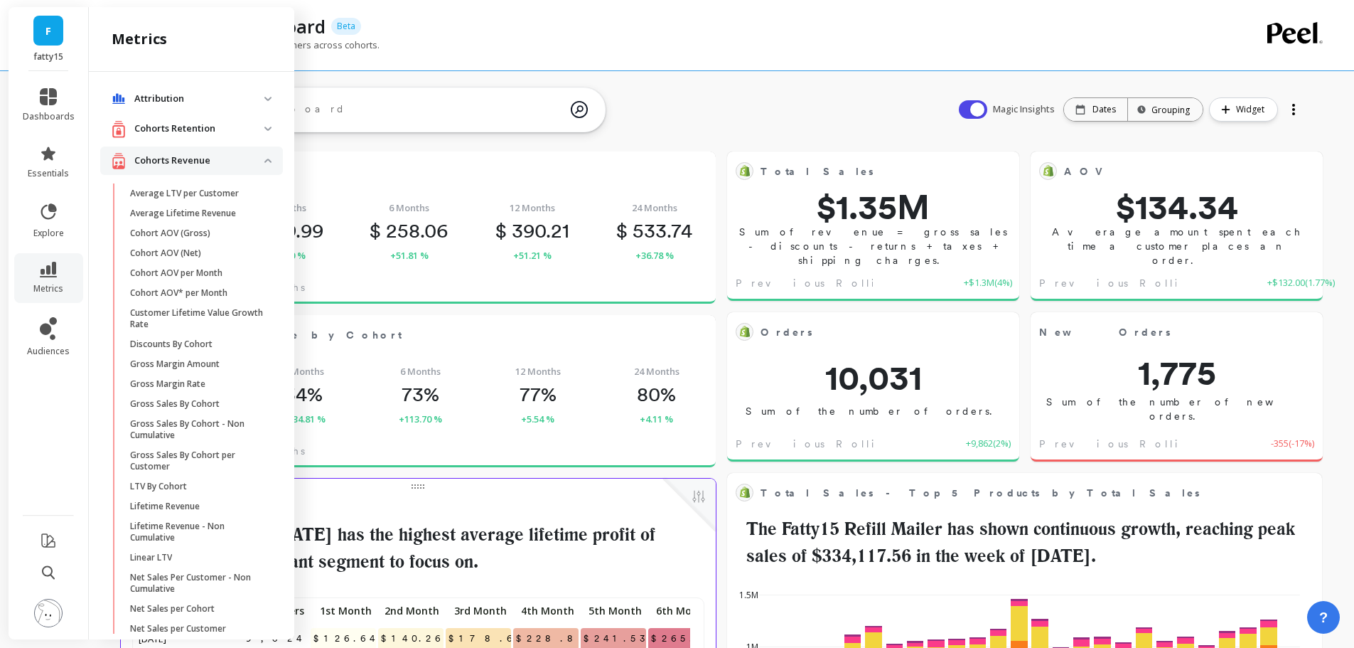
click at [184, 151] on revenue "Cohorts Revenue" at bounding box center [191, 160] width 183 height 29
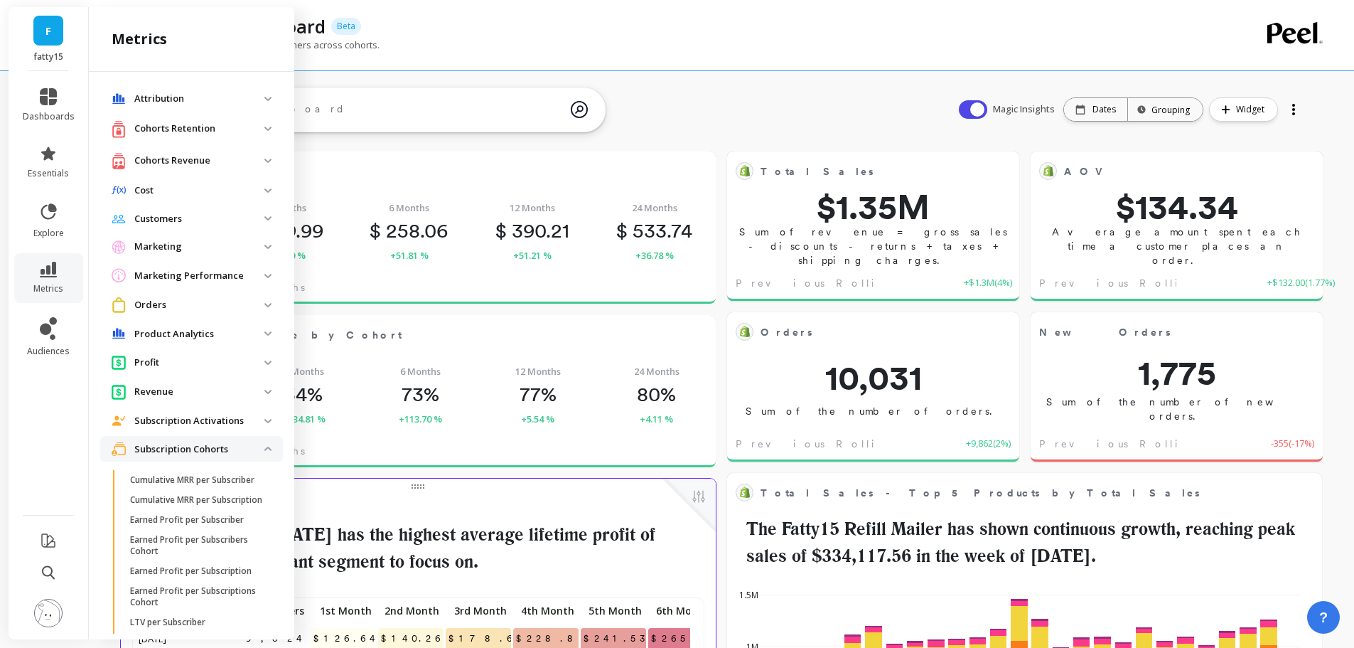
click at [189, 393] on p "Revenue" at bounding box center [199, 392] width 130 height 14
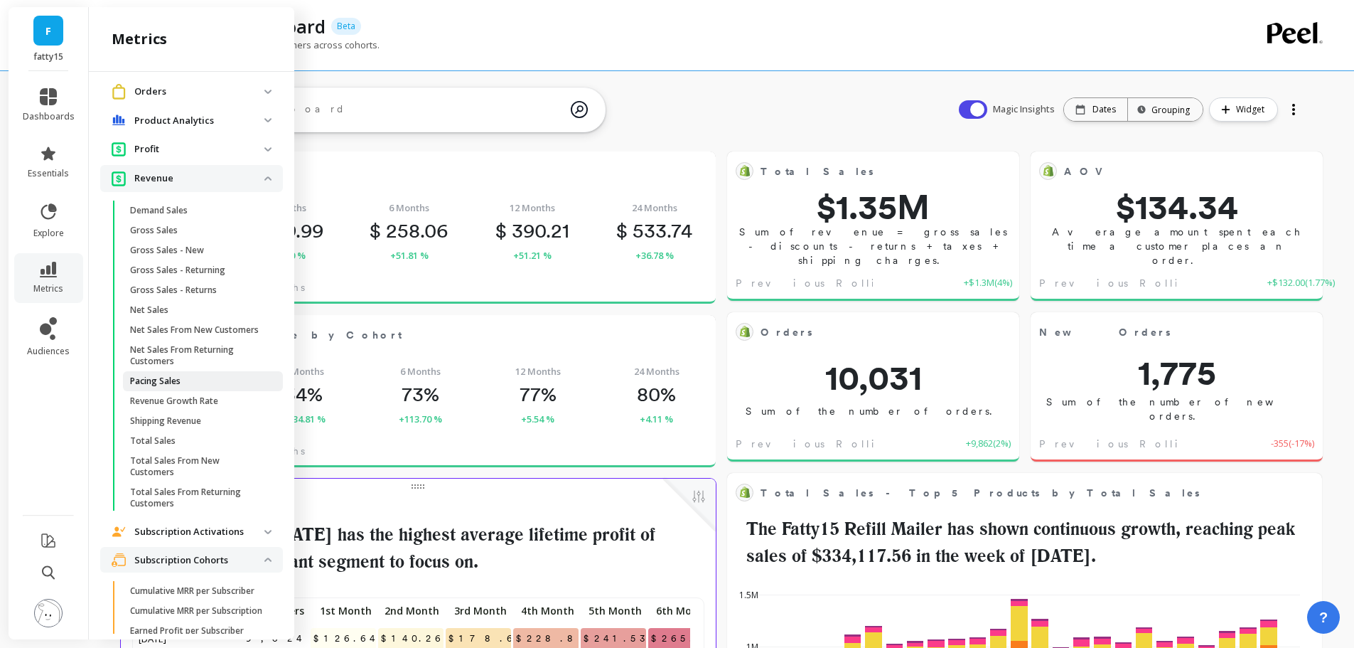
scroll to position [0, 0]
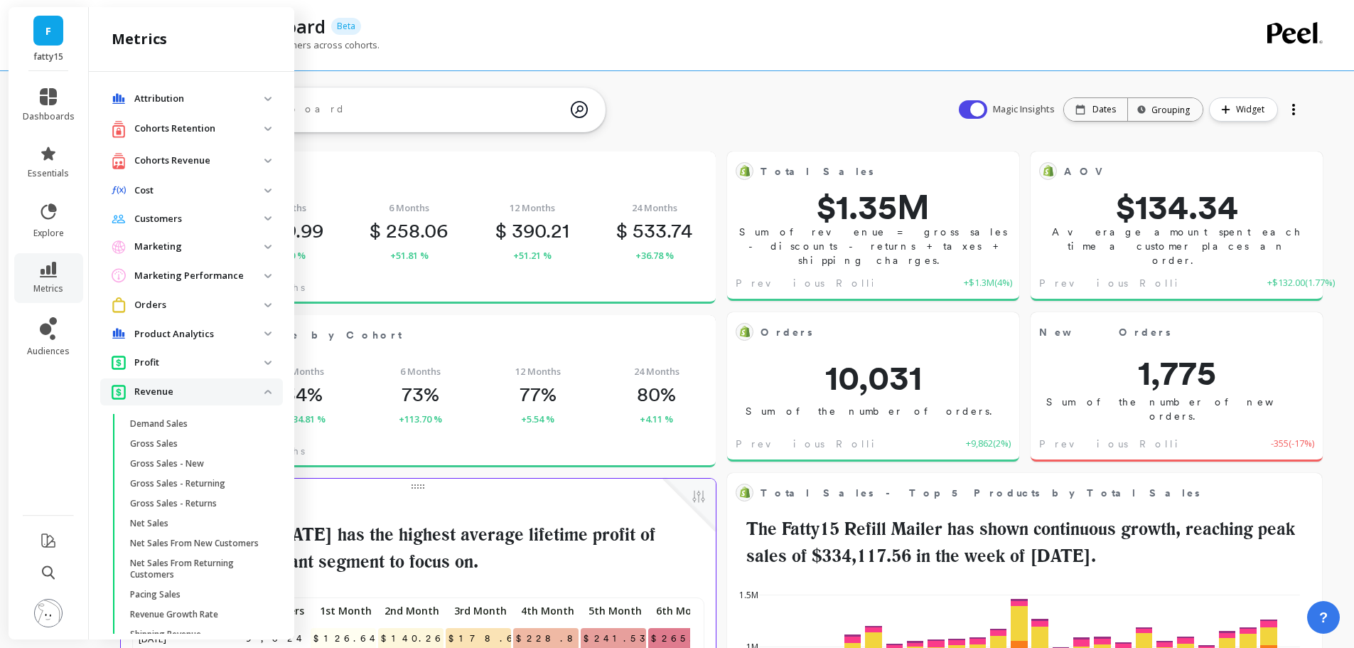
click at [183, 303] on p "Orders" at bounding box center [199, 305] width 130 height 14
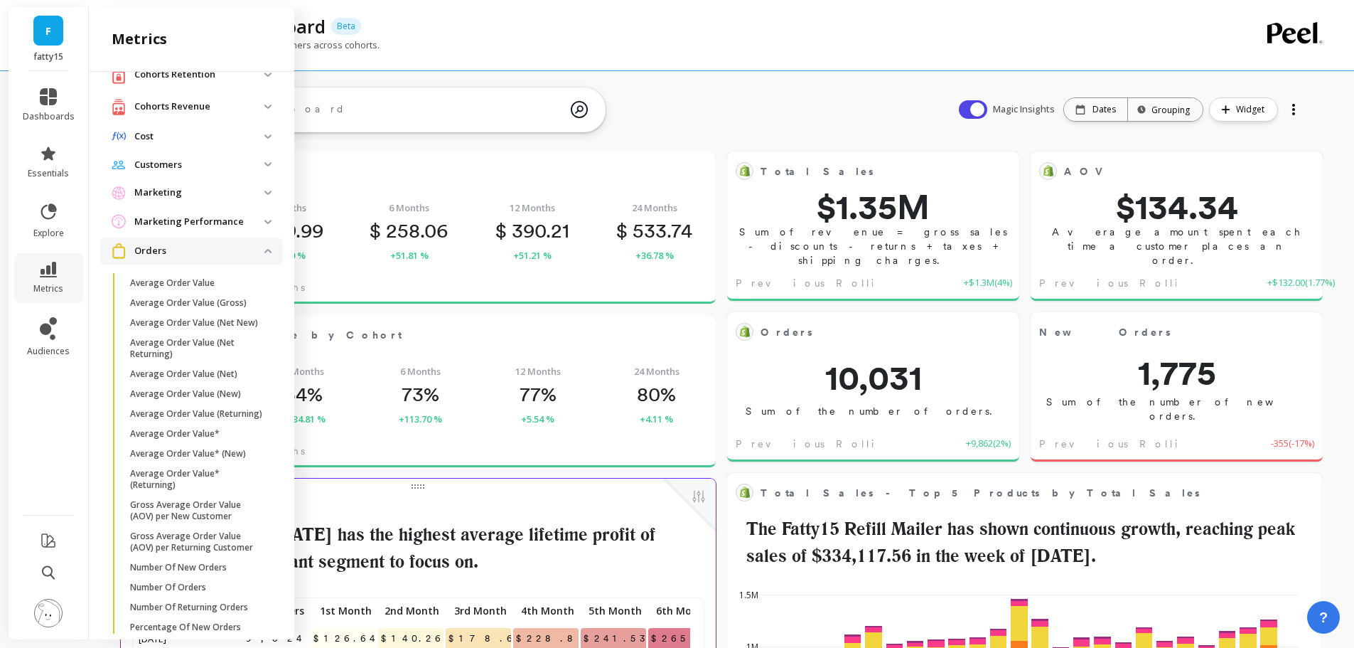
scroll to position [71, 0]
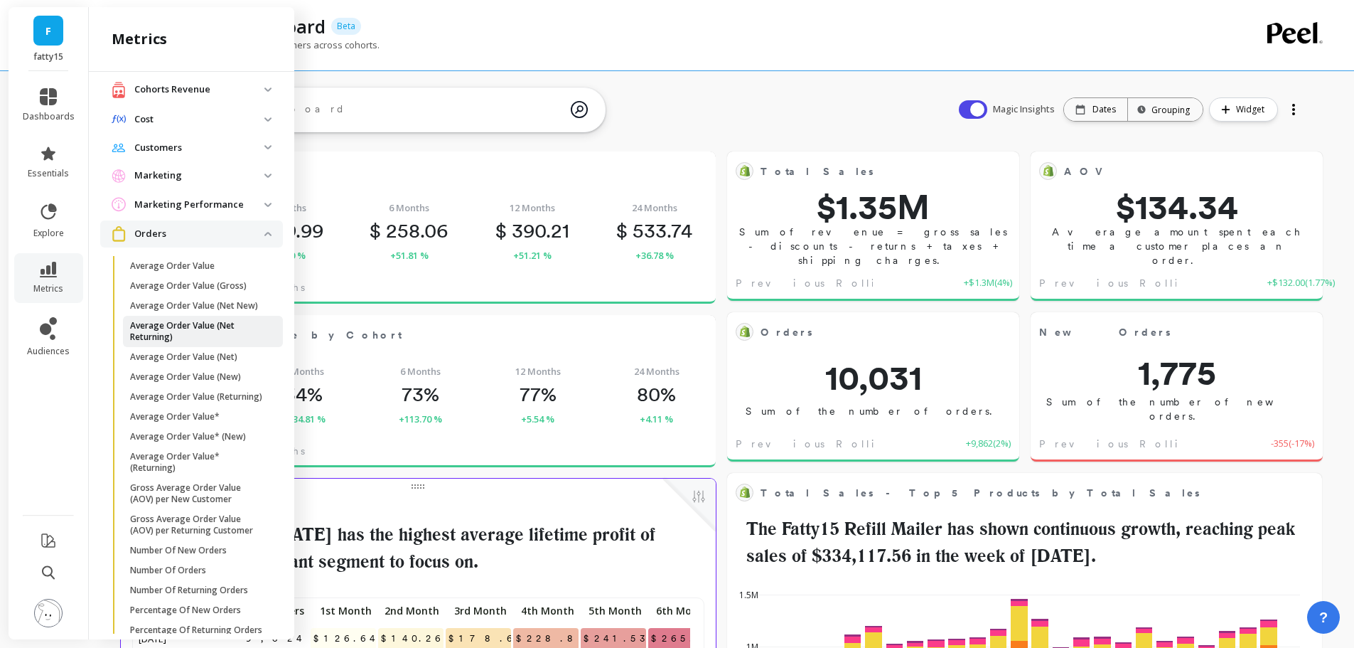
click at [205, 336] on p "Average Order Value (Net Returning)" at bounding box center [198, 331] width 136 height 23
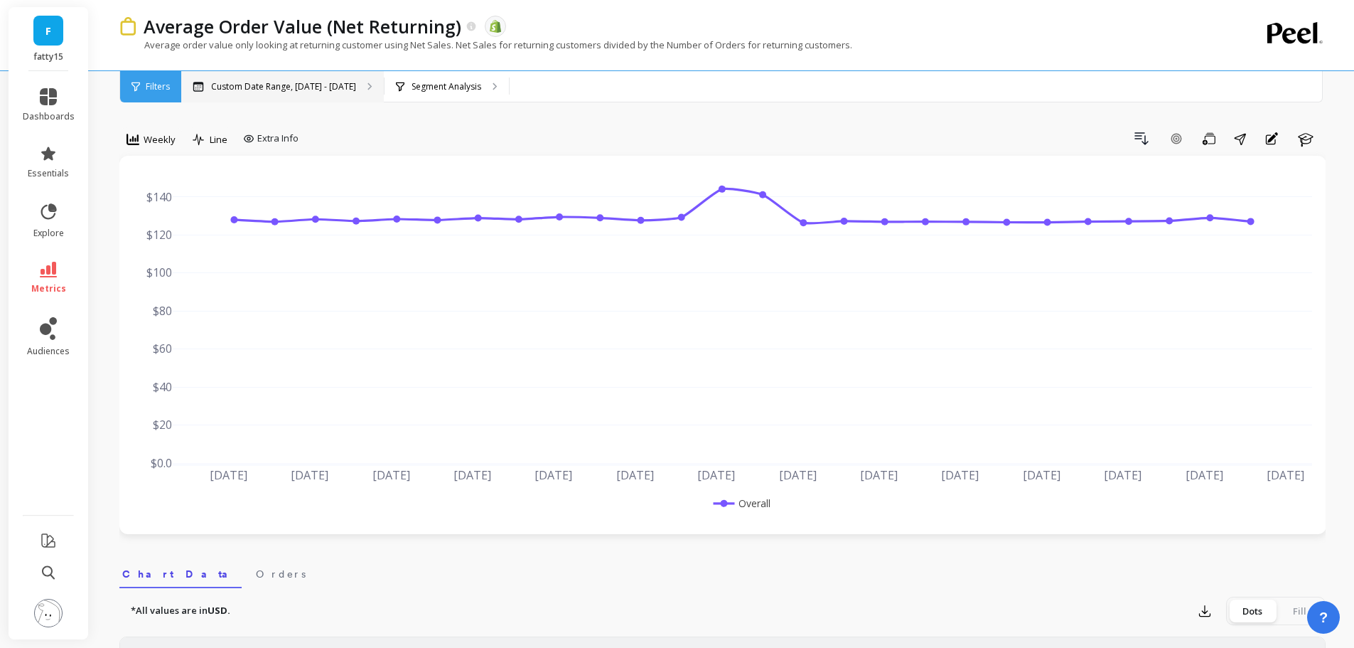
click at [326, 85] on p "Custom Date Range, Mar 1 - Aug 19" at bounding box center [283, 86] width 145 height 11
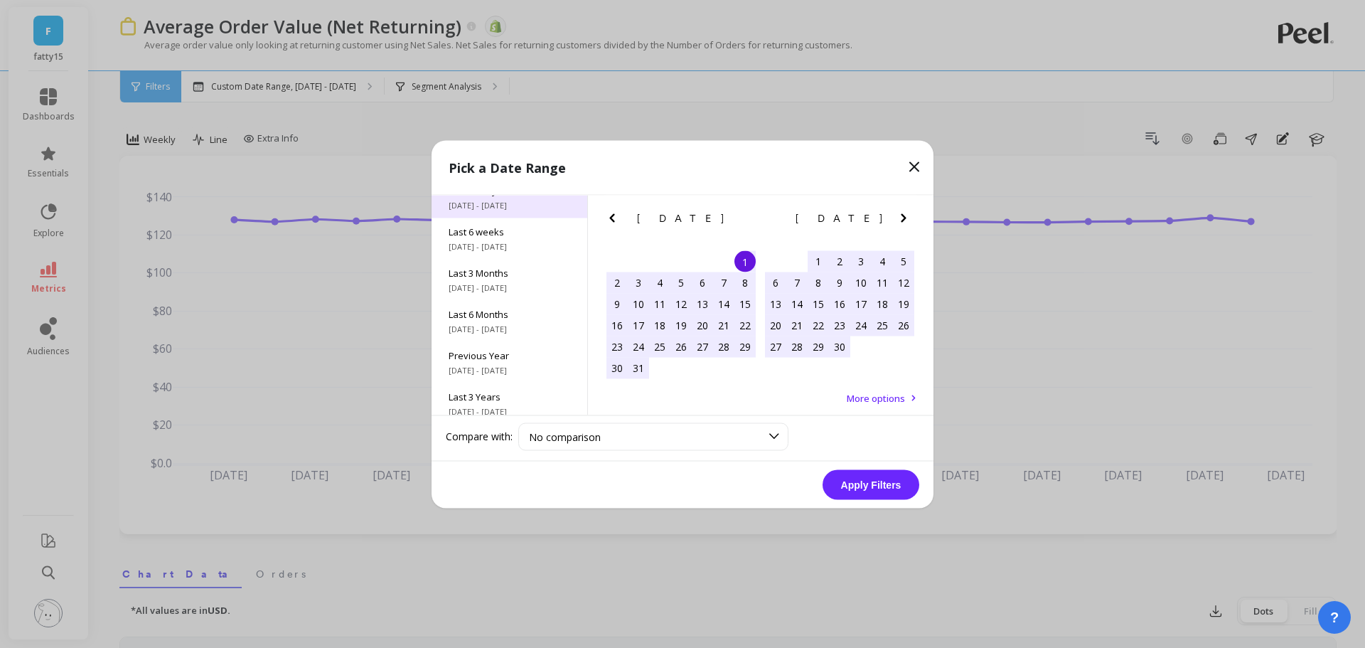
scroll to position [193, 0]
click at [504, 357] on span "9/1/2022 - 8/31/2025" at bounding box center [510, 360] width 122 height 11
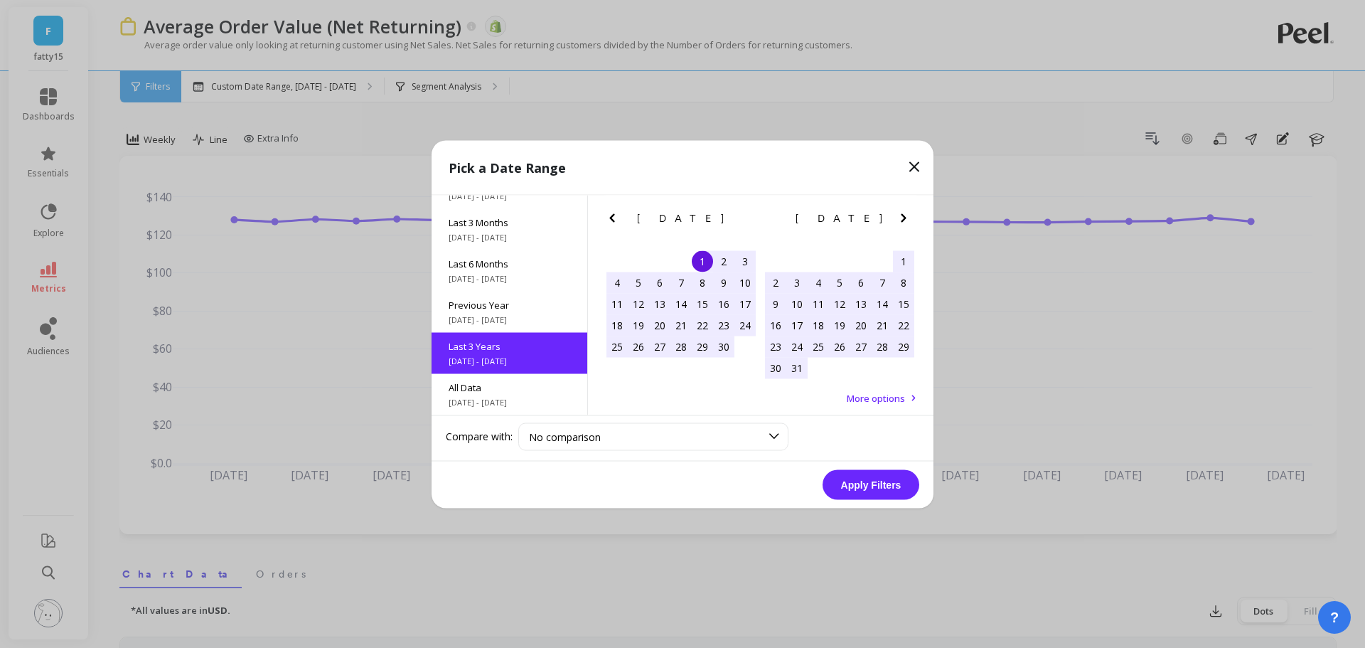
scroll to position [1, 0]
click at [876, 484] on button "Apply Filters" at bounding box center [870, 484] width 97 height 30
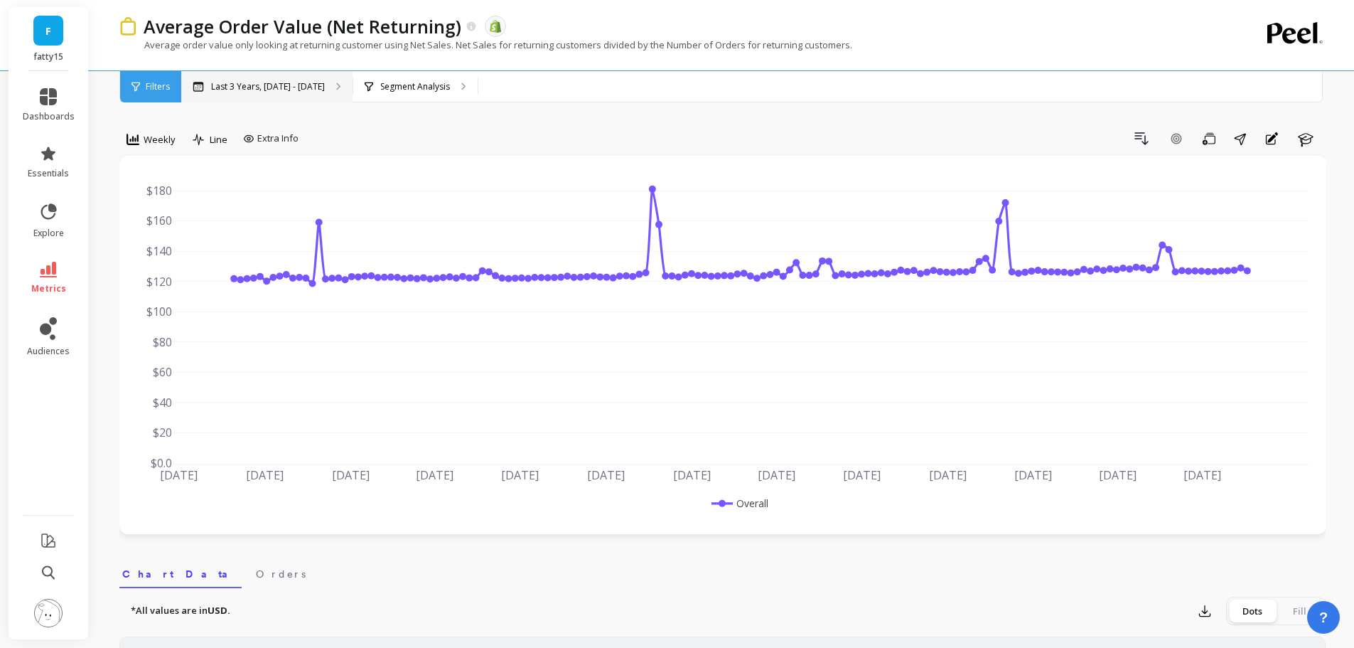
click at [325, 91] on p "Last 3 Years, Sep 1, 2022 - Aug 31, 2025" at bounding box center [268, 86] width 114 height 11
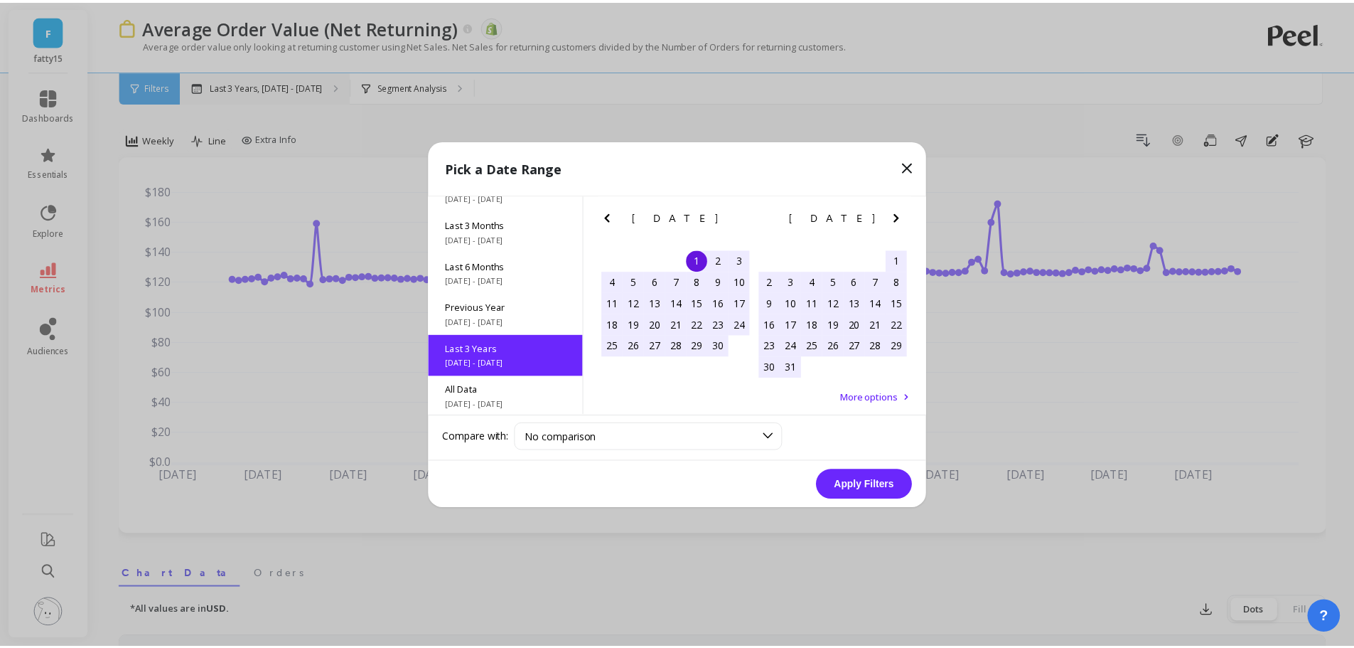
scroll to position [193, 0]
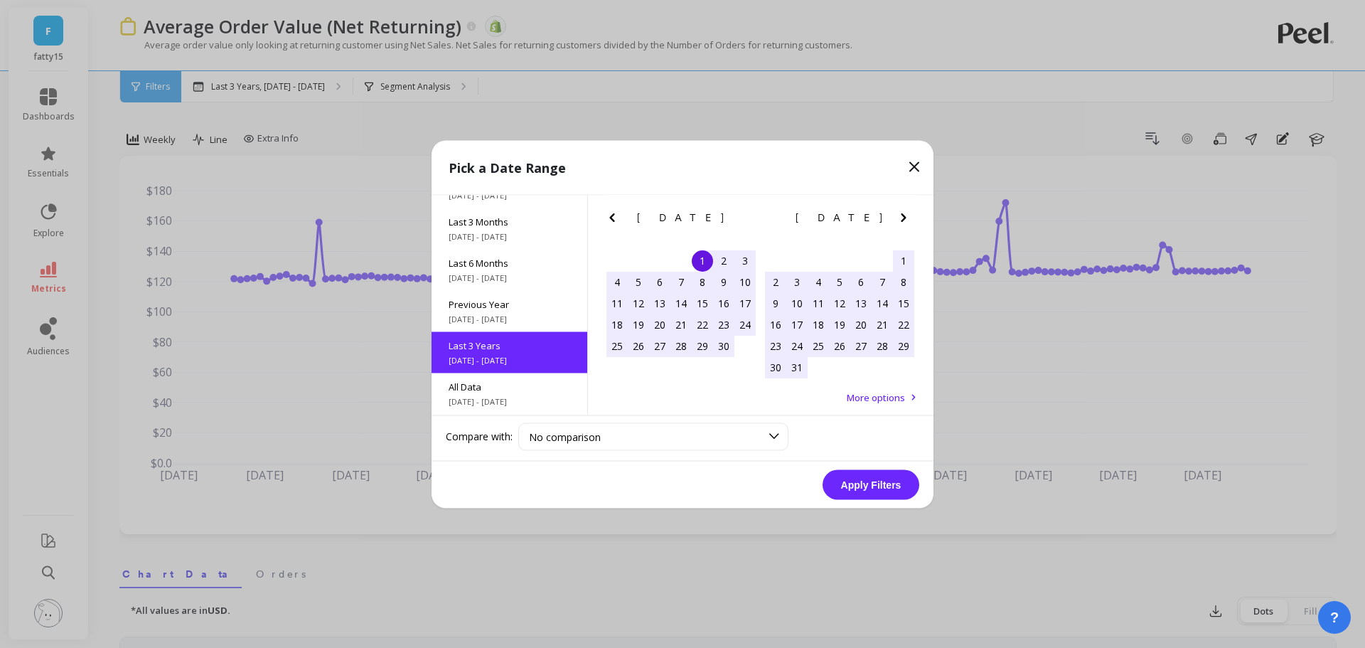
click at [918, 172] on icon at bounding box center [914, 166] width 17 height 17
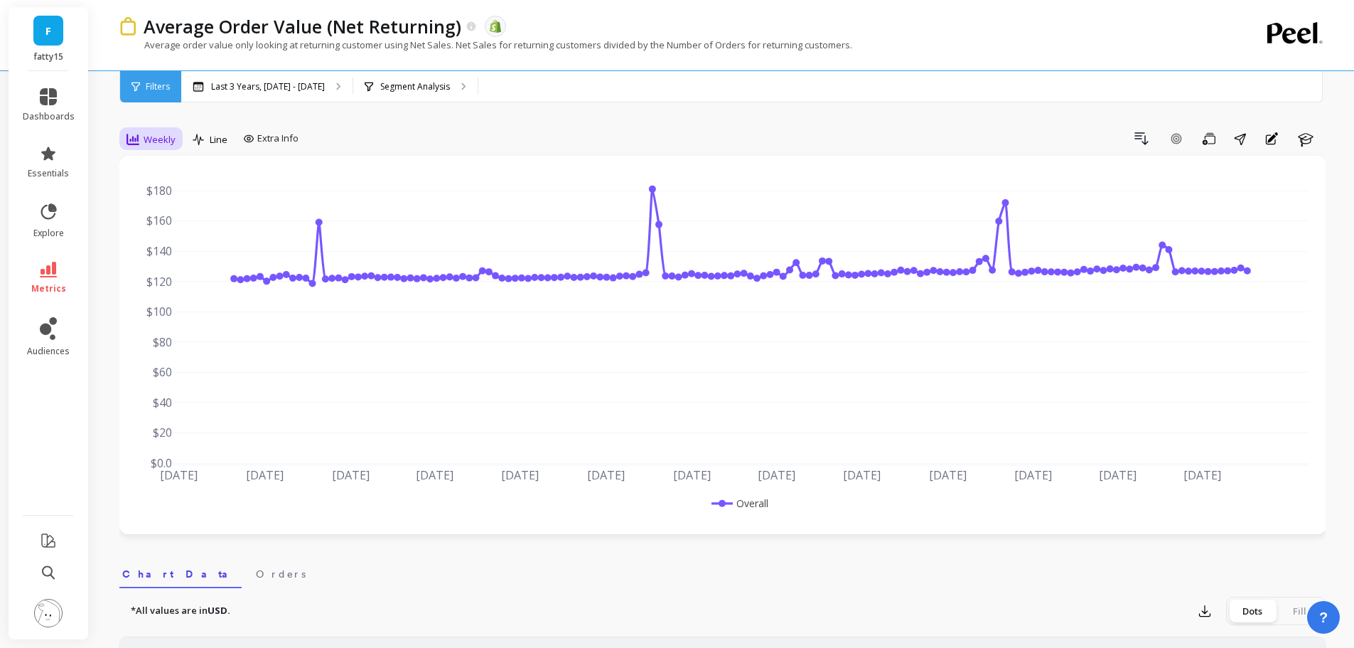
click at [143, 141] on div "Weekly" at bounding box center [151, 139] width 49 height 17
click at [166, 251] on div "Monthly" at bounding box center [172, 253] width 81 height 14
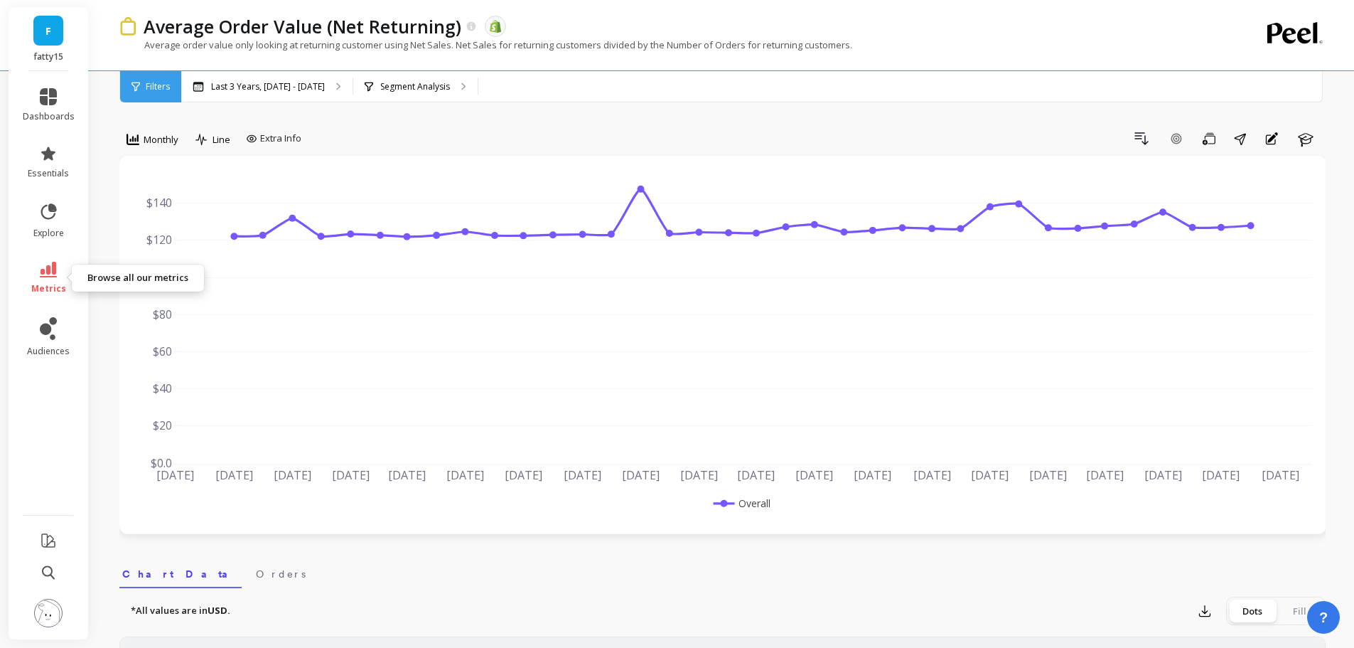
click at [34, 282] on link "metrics" at bounding box center [49, 278] width 52 height 33
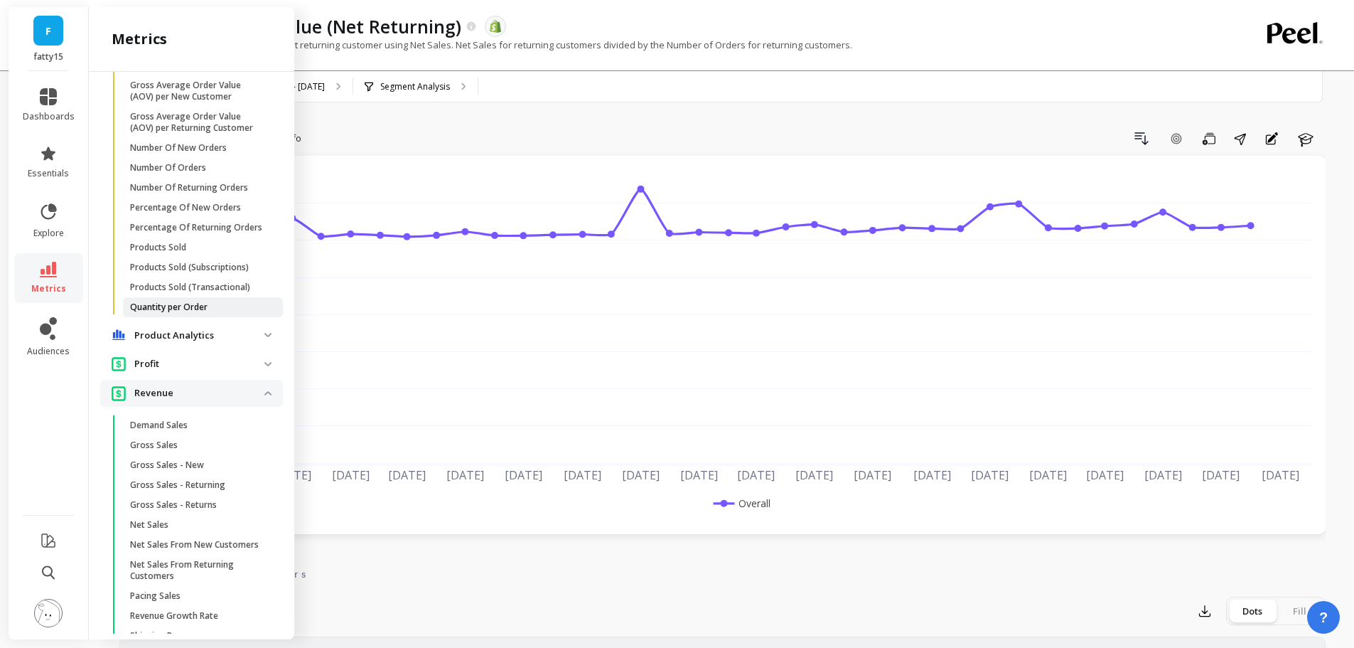
scroll to position [498, 0]
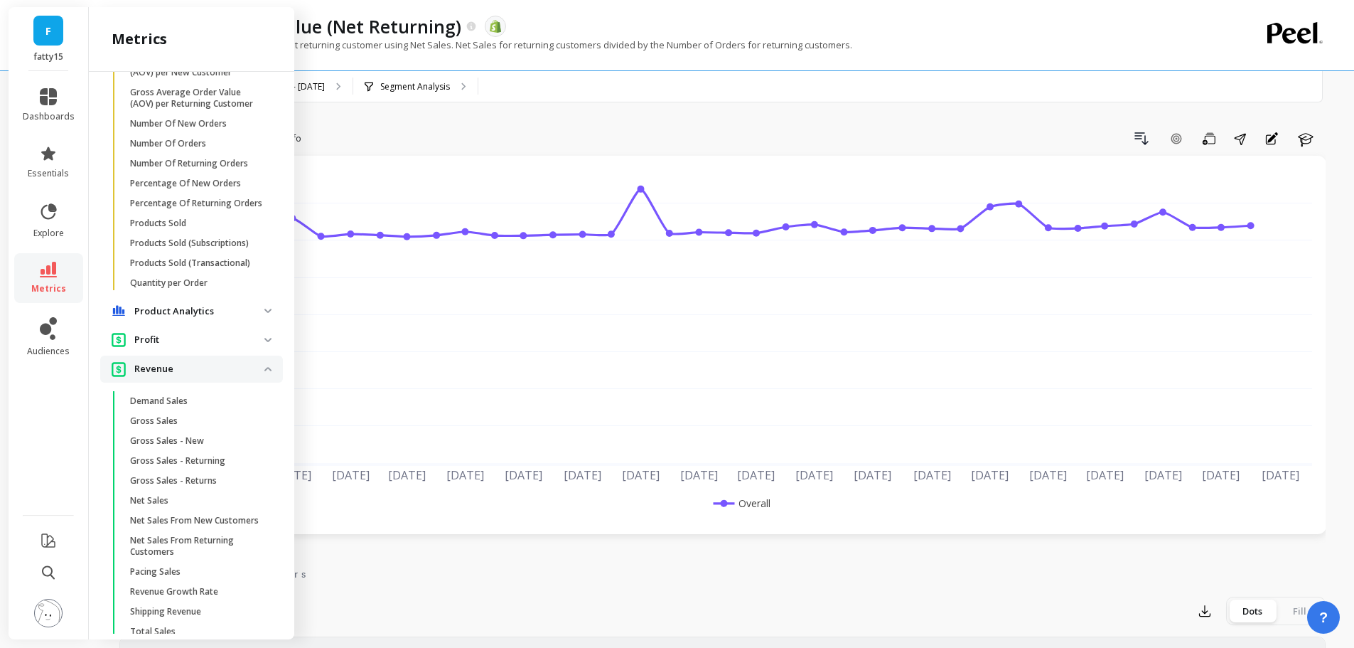
click at [254, 382] on span "Revenue" at bounding box center [191, 368] width 183 height 26
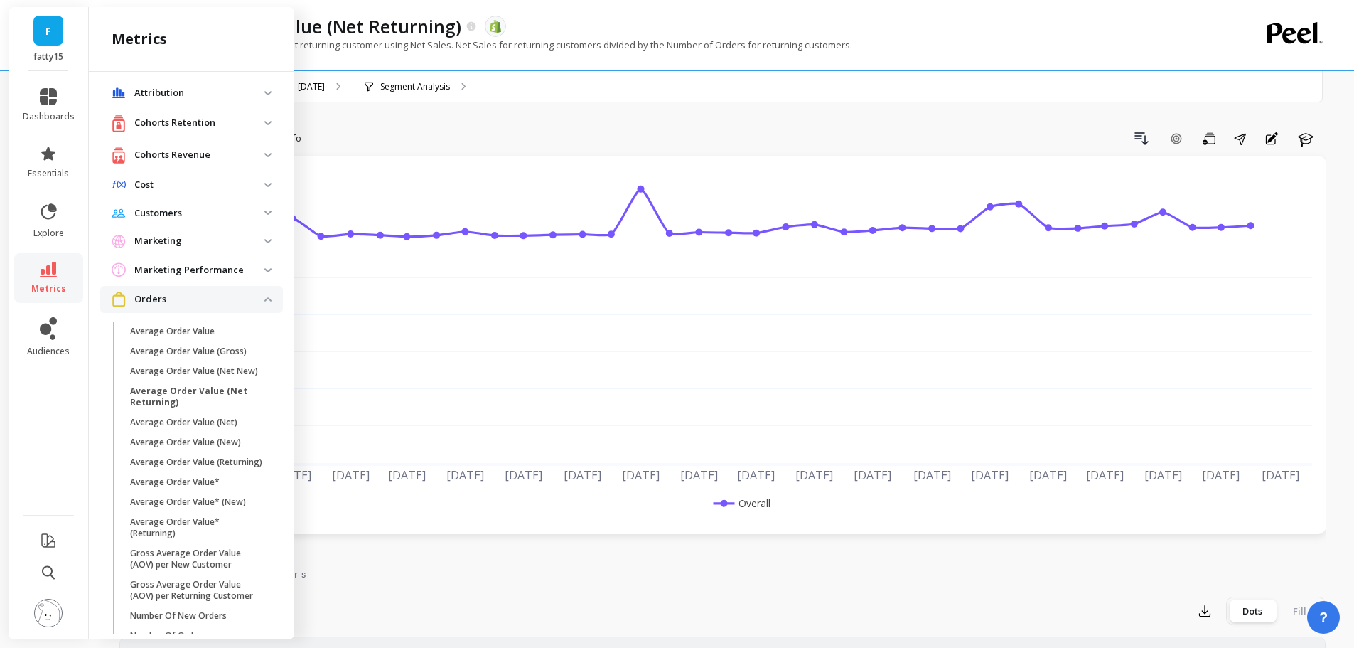
scroll to position [0, 0]
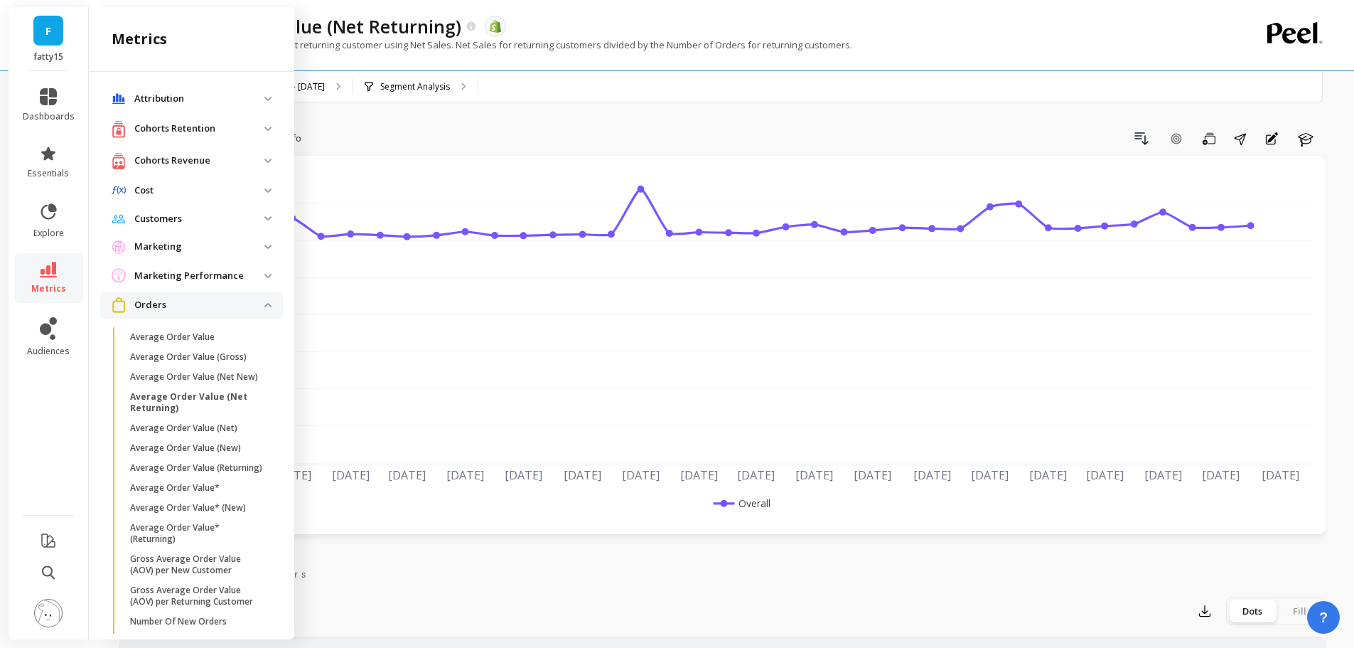
click at [200, 227] on span "Customers" at bounding box center [191, 219] width 183 height 26
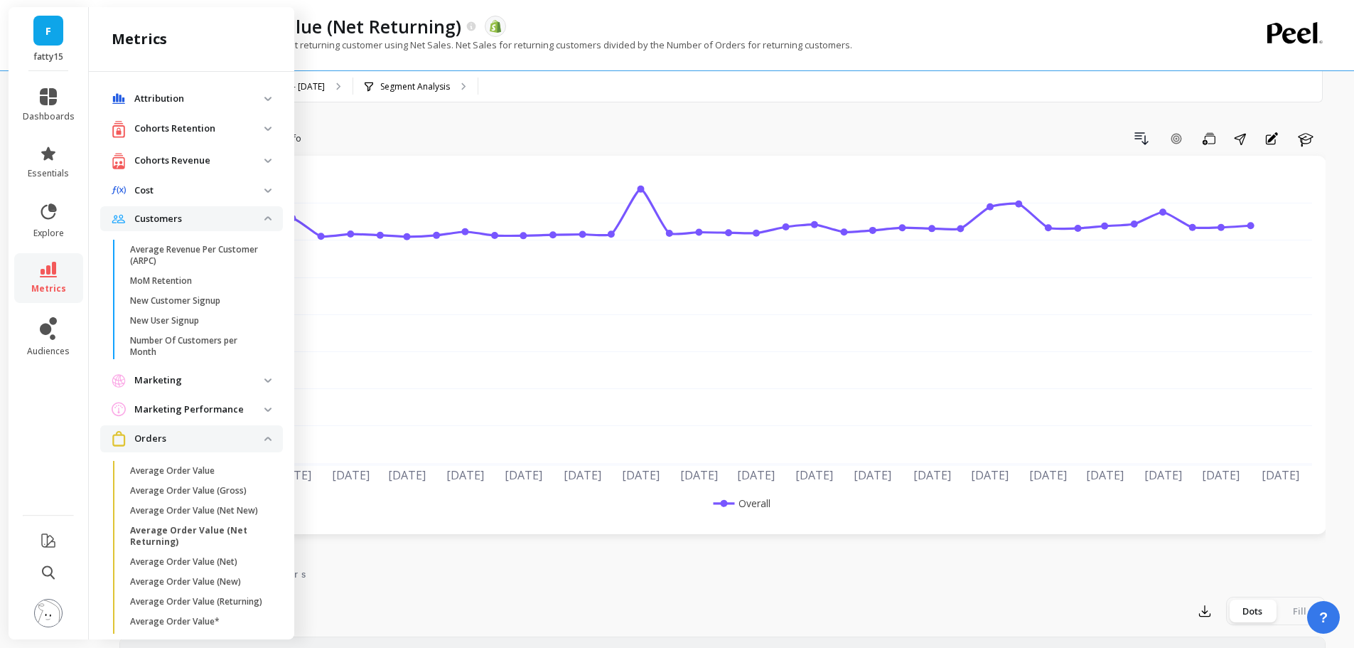
click at [224, 122] on p "Cohorts Retention" at bounding box center [199, 129] width 130 height 14
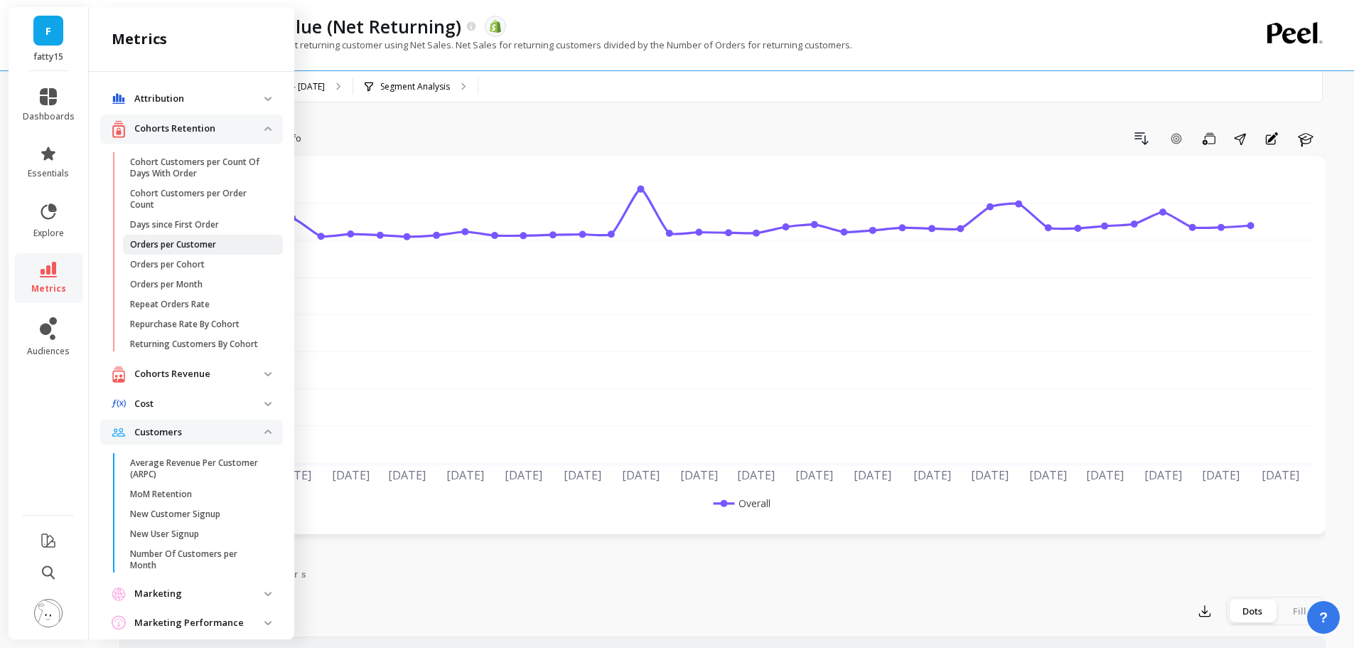
click at [248, 242] on span "Orders per Customer" at bounding box center [198, 244] width 136 height 11
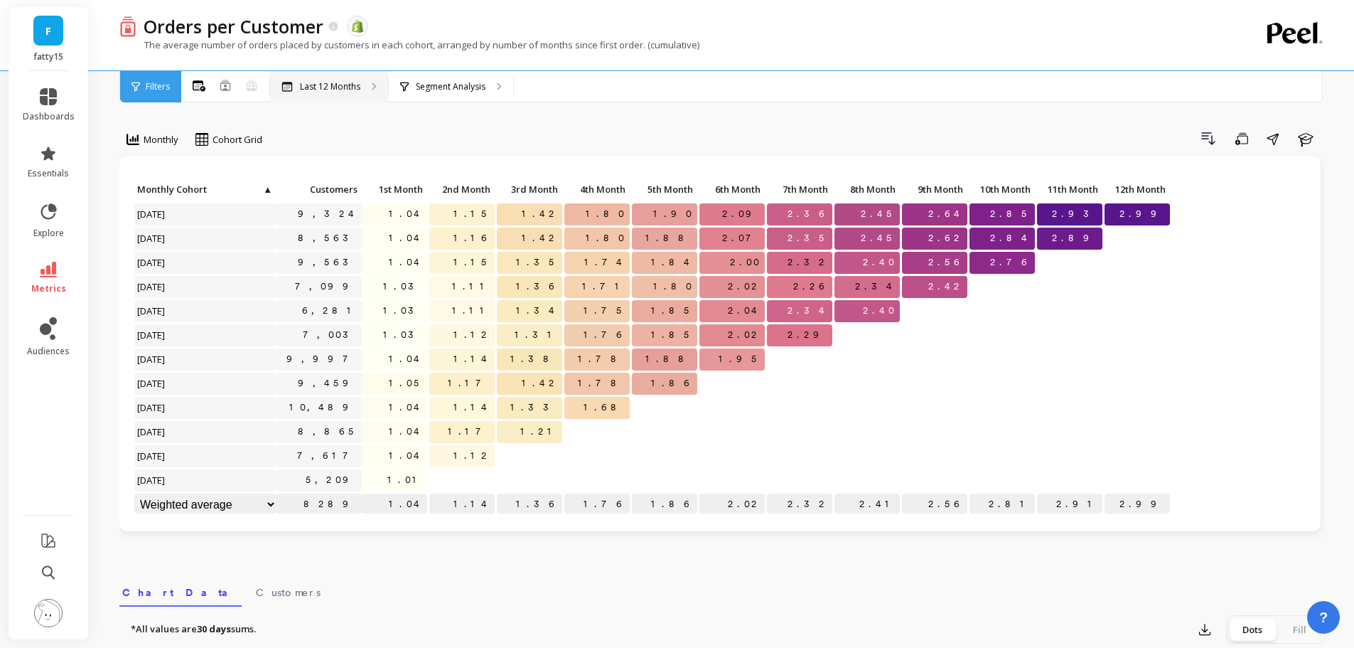
click at [306, 73] on div "Last 12 Months" at bounding box center [329, 86] width 118 height 31
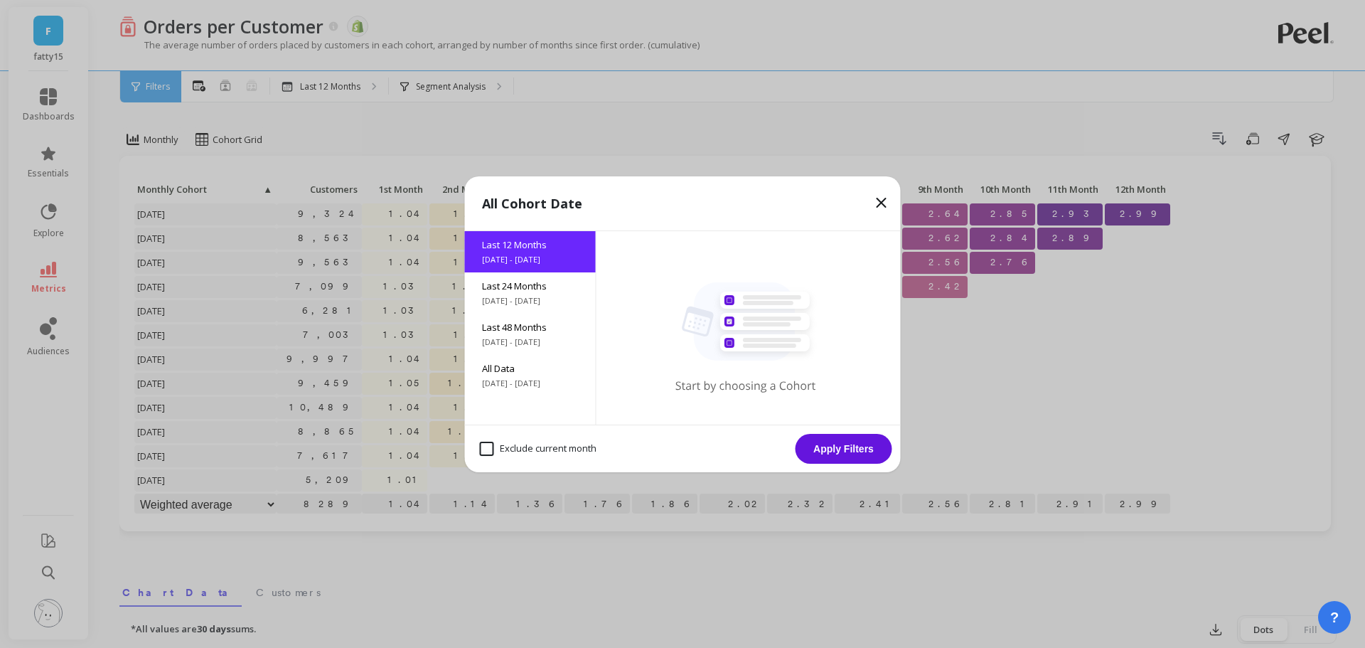
click at [565, 444] on month "Exclude current month" at bounding box center [538, 448] width 117 height 14
checkbox month "true"
click at [516, 377] on span "[DATE] - [DATE]" at bounding box center [530, 382] width 97 height 11
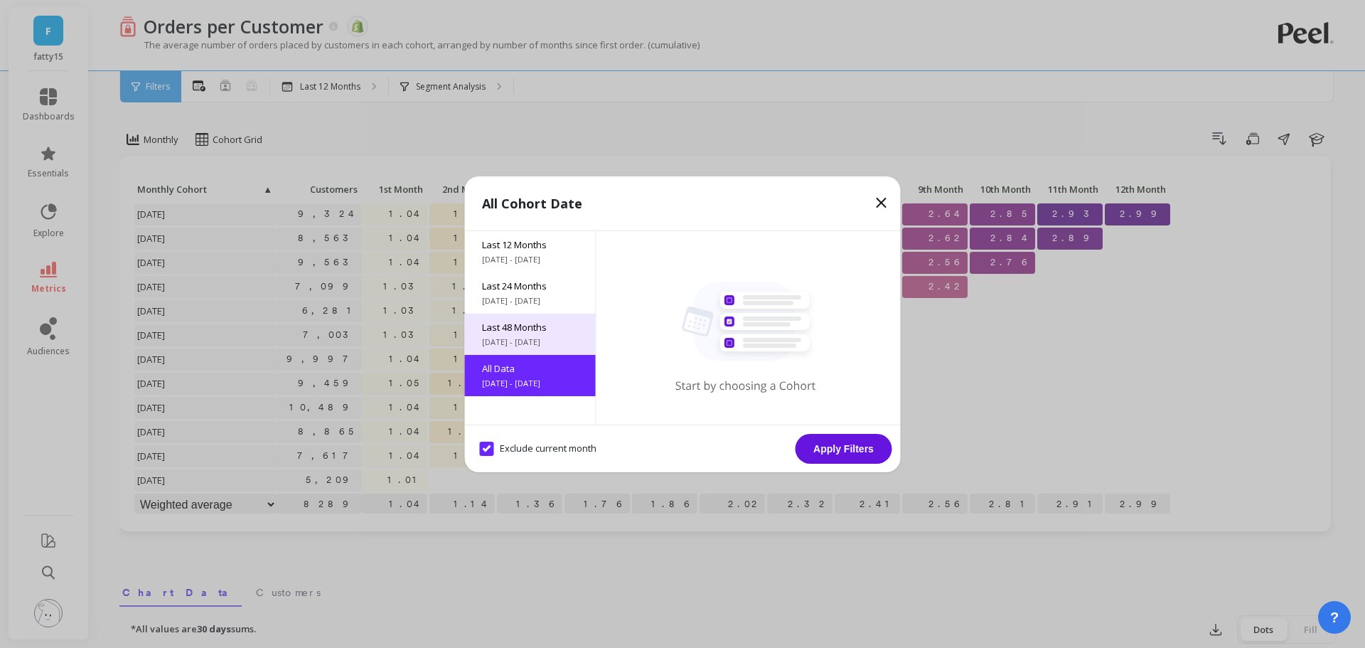
click at [544, 329] on span "Last 48 Months" at bounding box center [530, 327] width 97 height 13
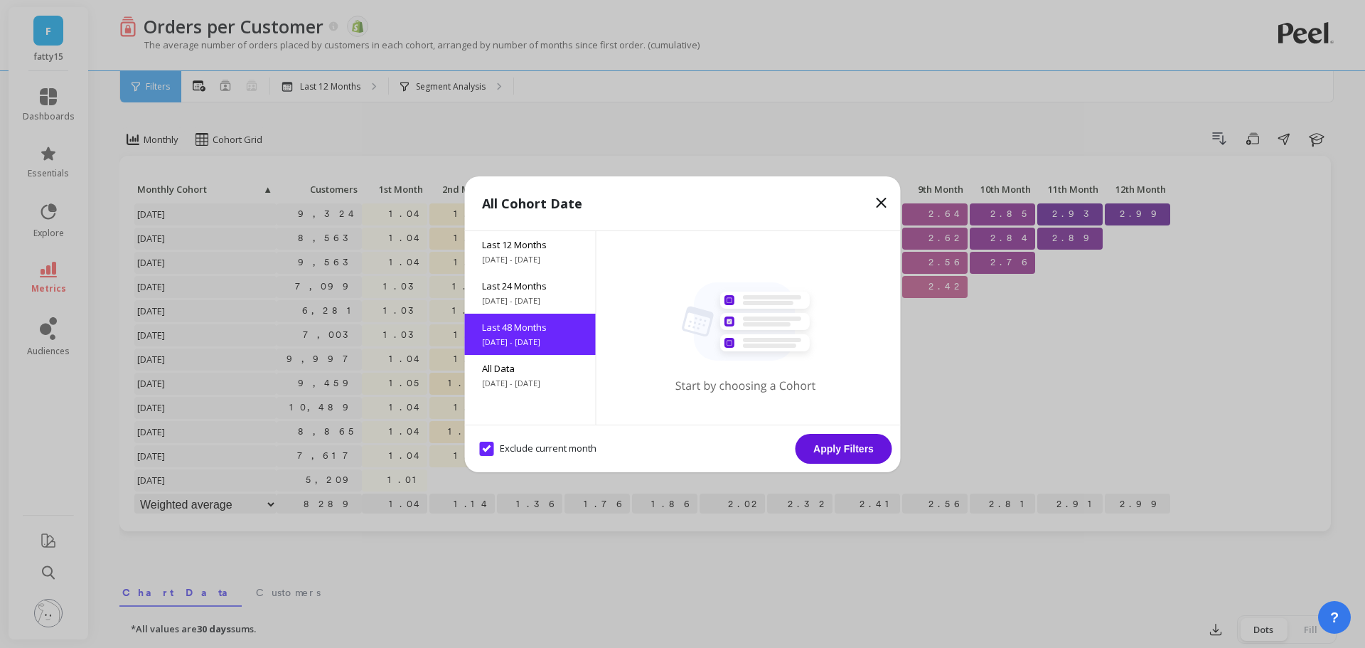
click at [846, 447] on button "Apply Filters" at bounding box center [843, 449] width 97 height 30
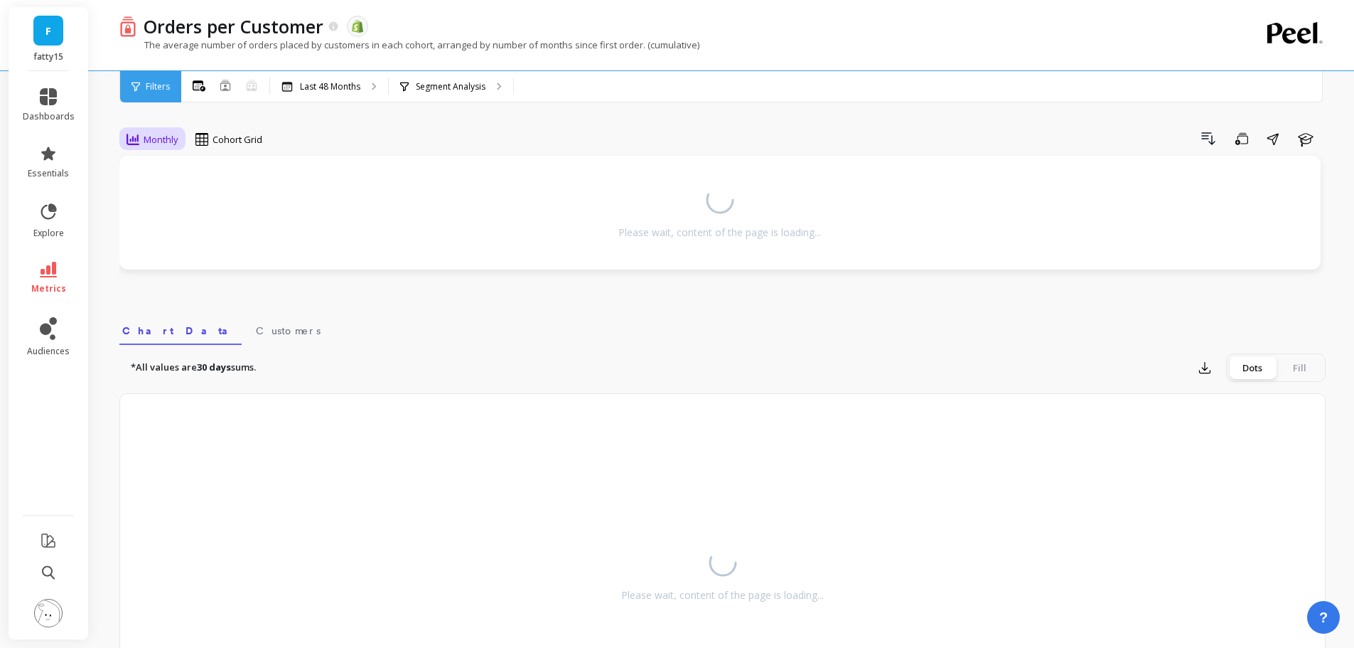
click at [178, 130] on div "Monthly" at bounding box center [152, 139] width 60 height 24
click at [387, 139] on div "Drill Down Save Share Learn" at bounding box center [799, 138] width 1054 height 23
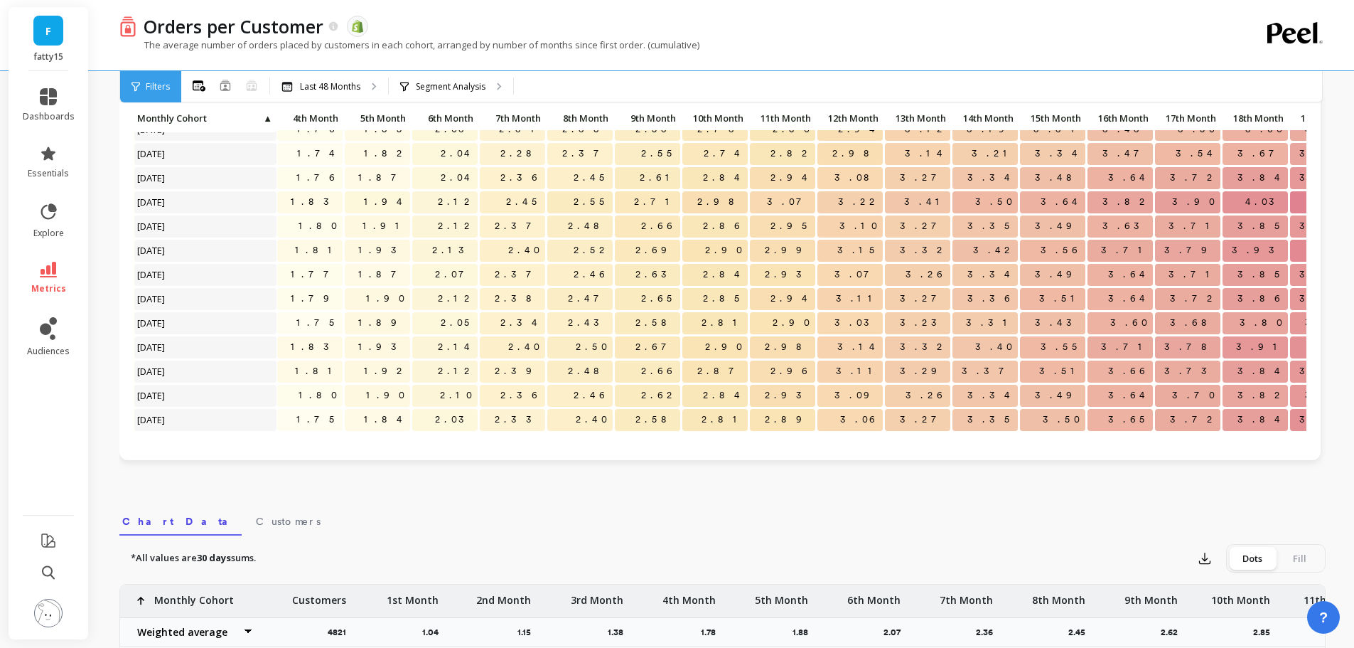
scroll to position [289, 287]
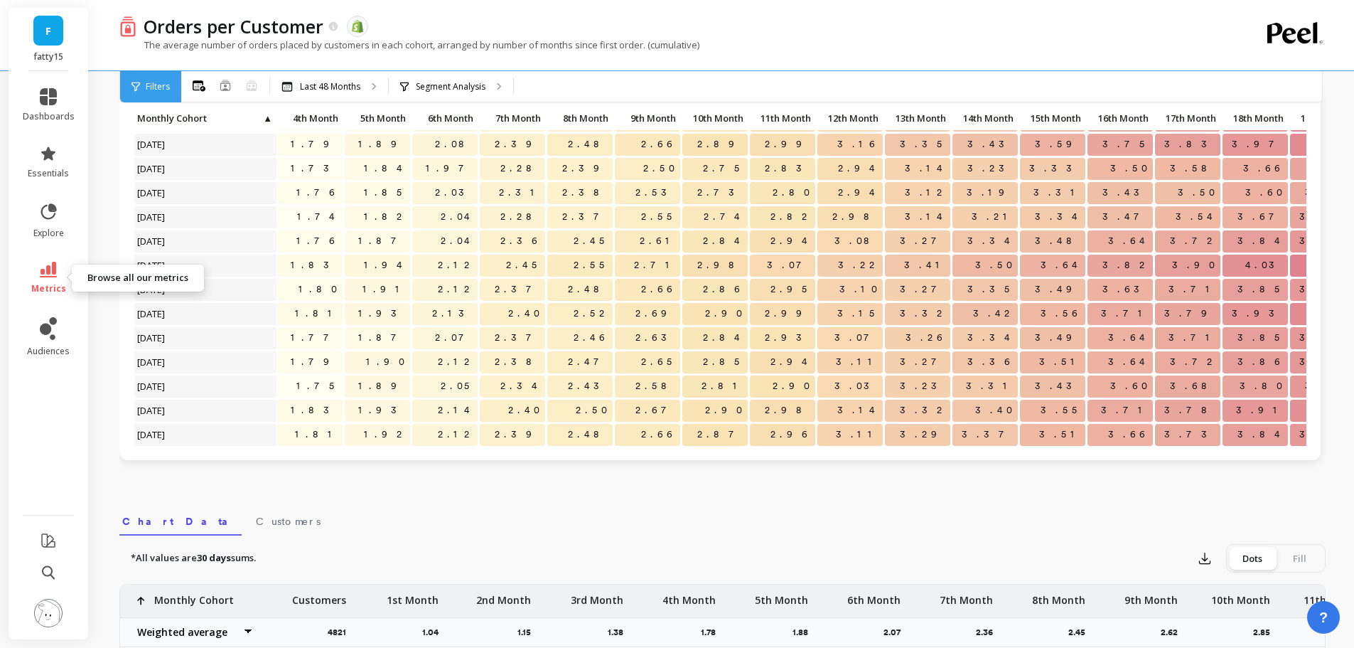
click at [63, 270] on link "metrics" at bounding box center [49, 278] width 52 height 33
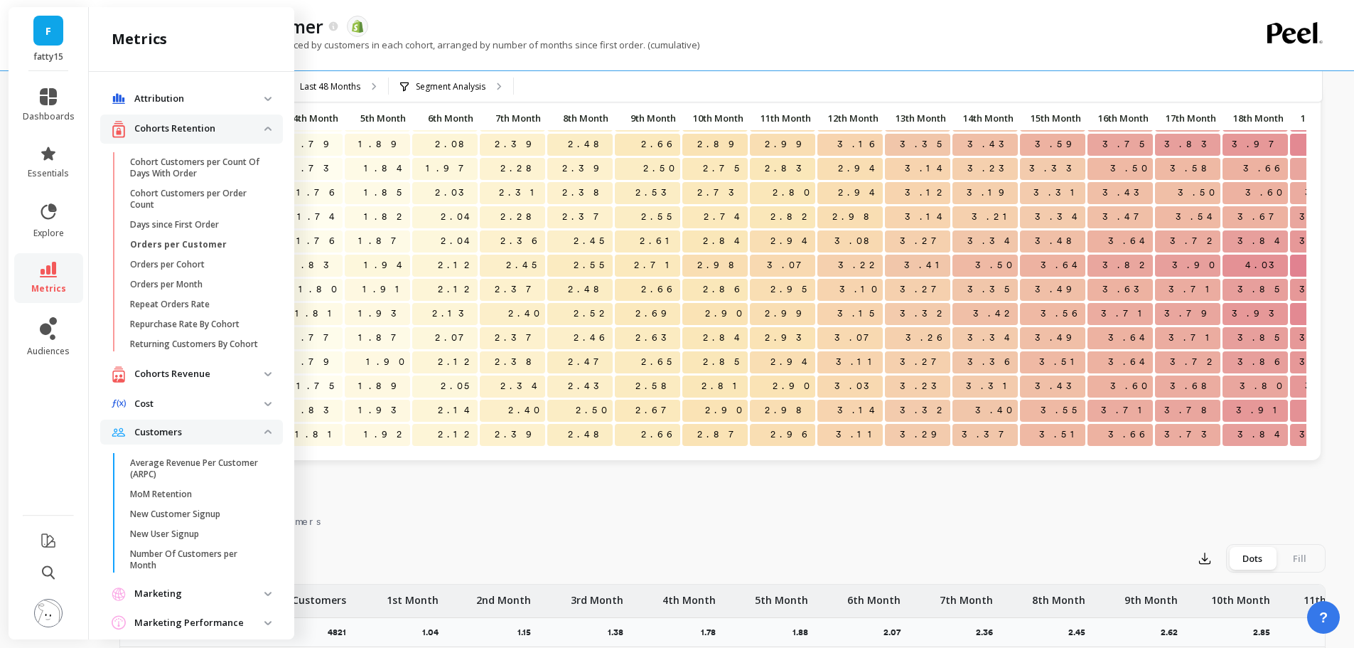
click at [195, 135] on p "Cohorts Retention" at bounding box center [199, 129] width 130 height 14
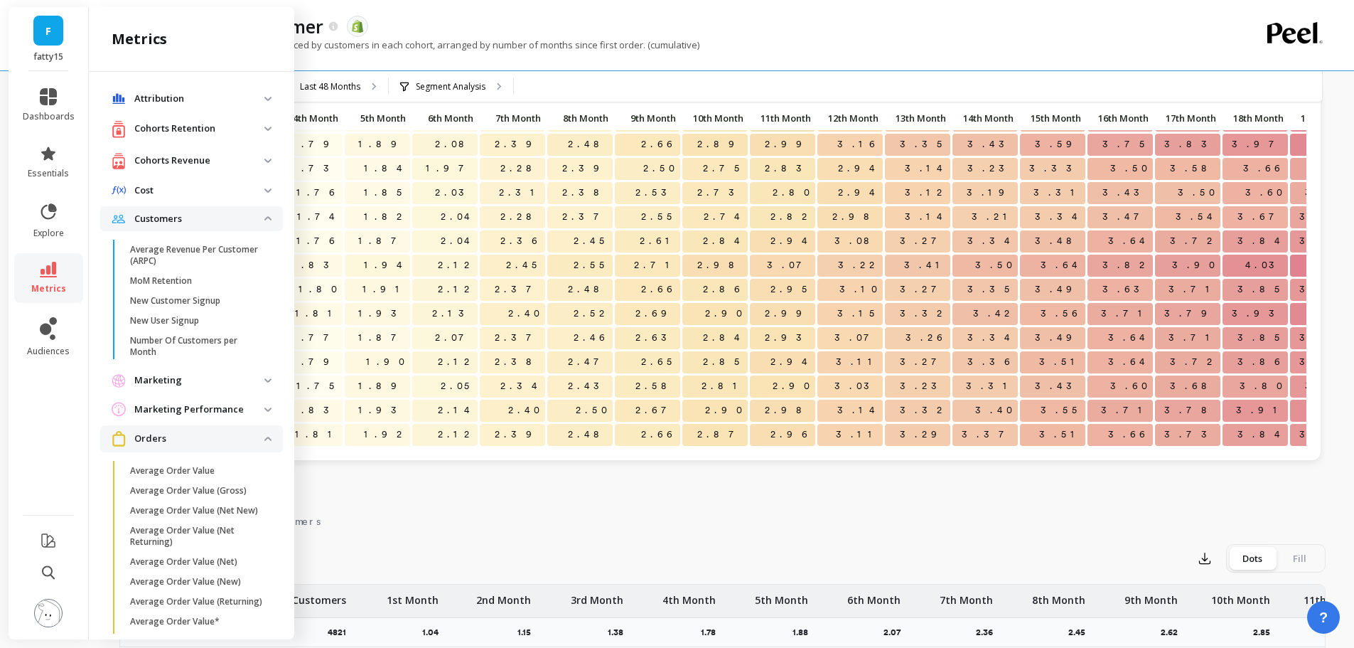
click at [179, 164] on p "Cohorts Revenue" at bounding box center [199, 161] width 130 height 14
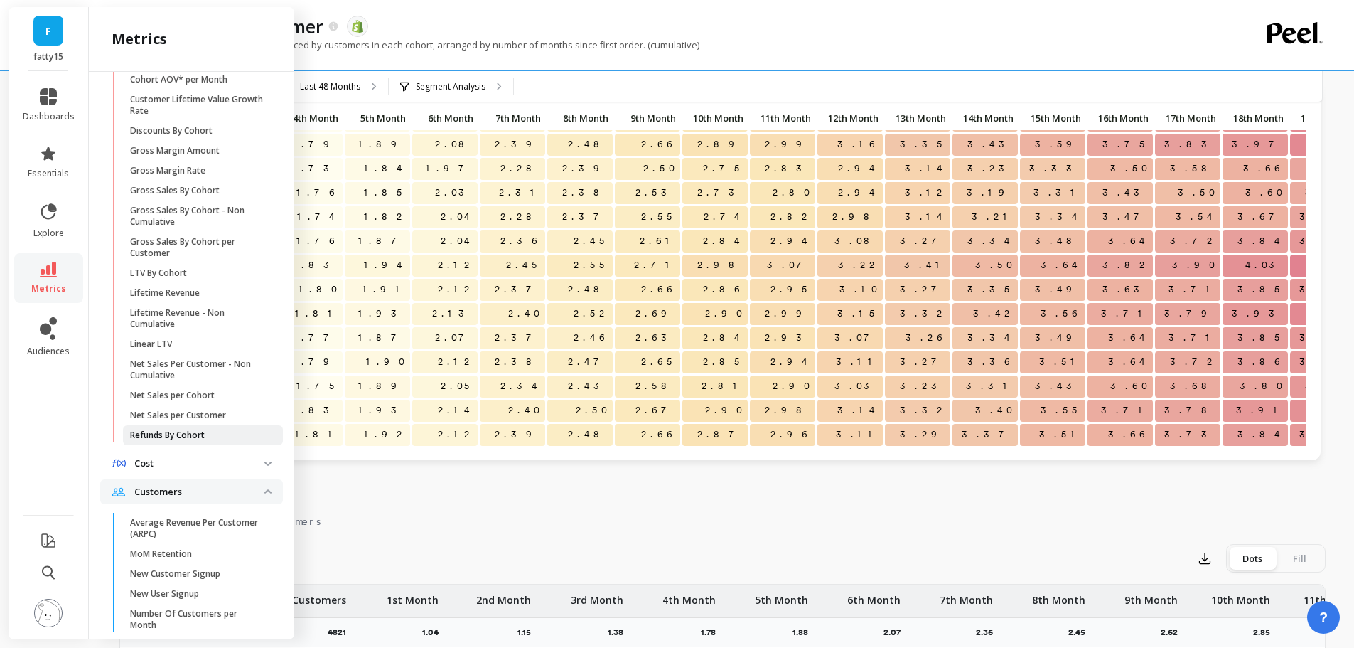
scroll to position [284, 0]
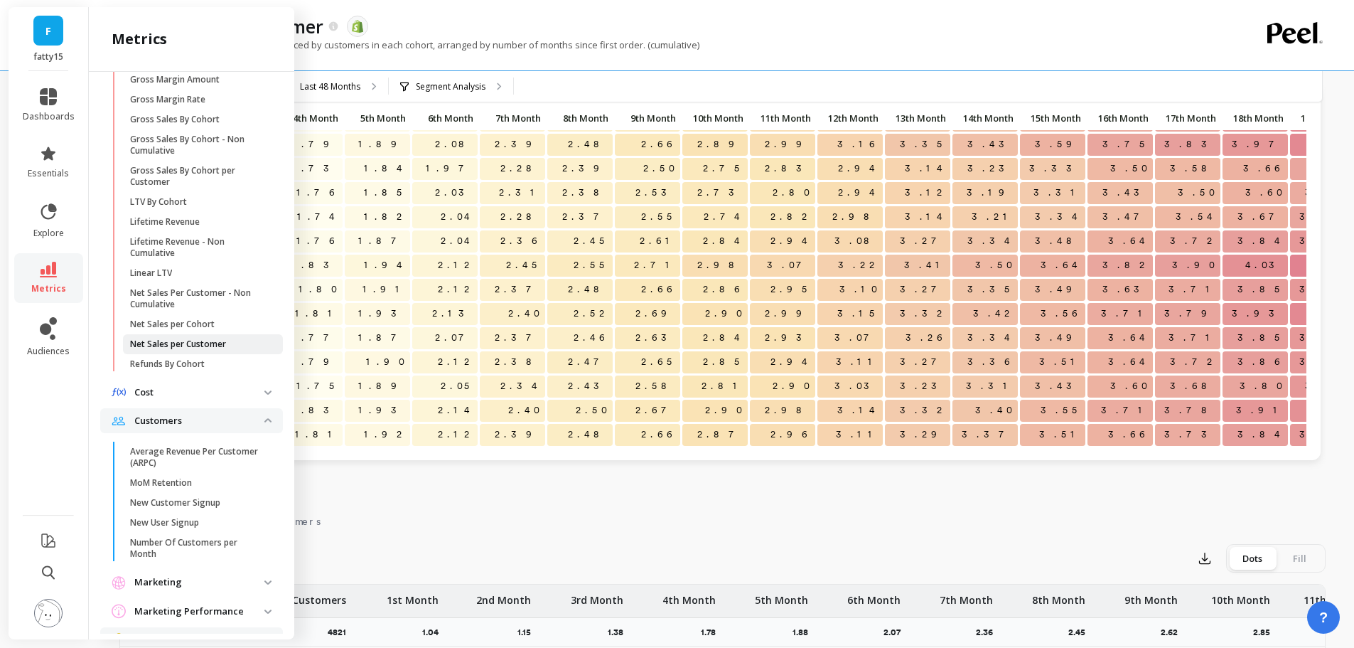
click at [213, 345] on p "Net Sales per Customer" at bounding box center [178, 343] width 96 height 11
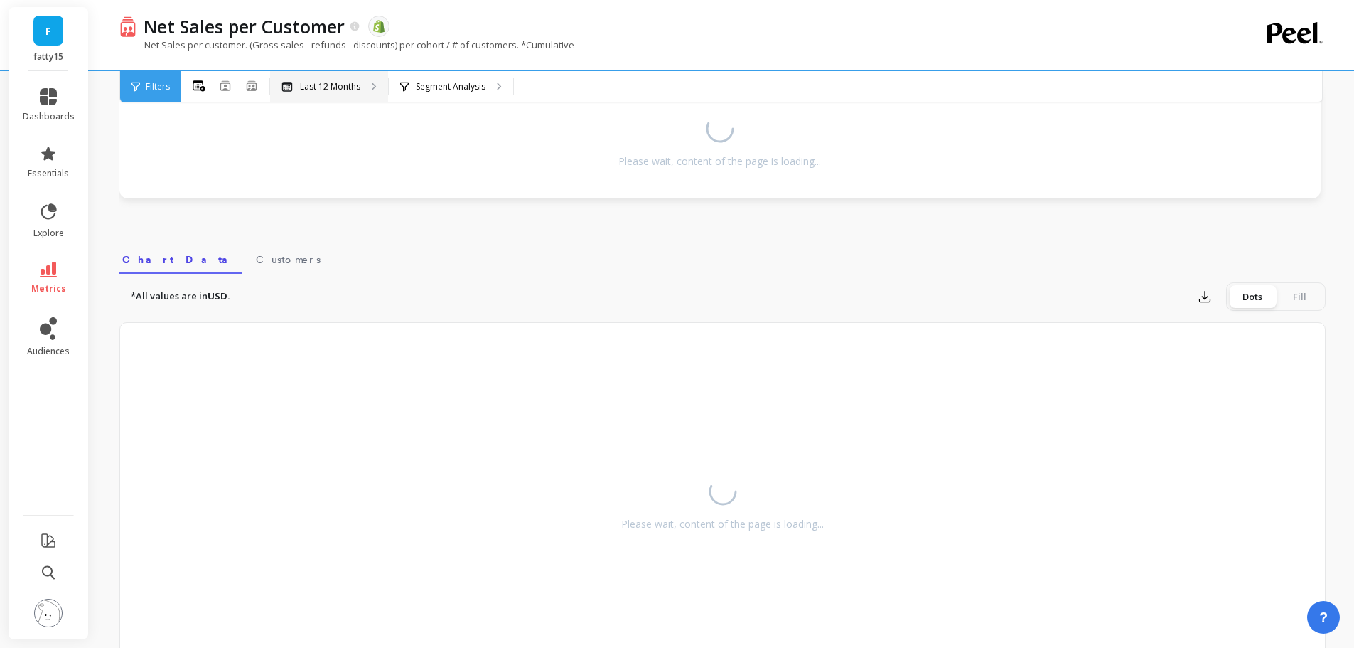
click at [360, 99] on div "Last 12 Months" at bounding box center [329, 86] width 118 height 31
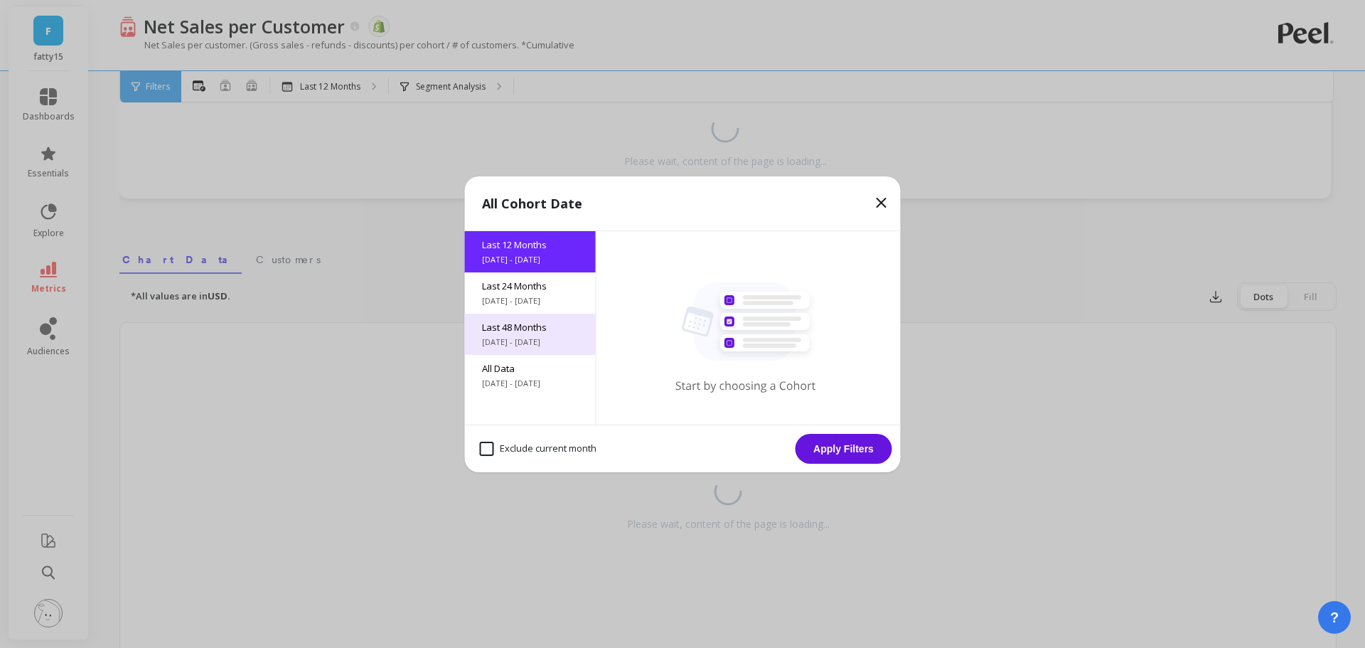
click at [491, 323] on span "Last 48 Months" at bounding box center [530, 327] width 97 height 13
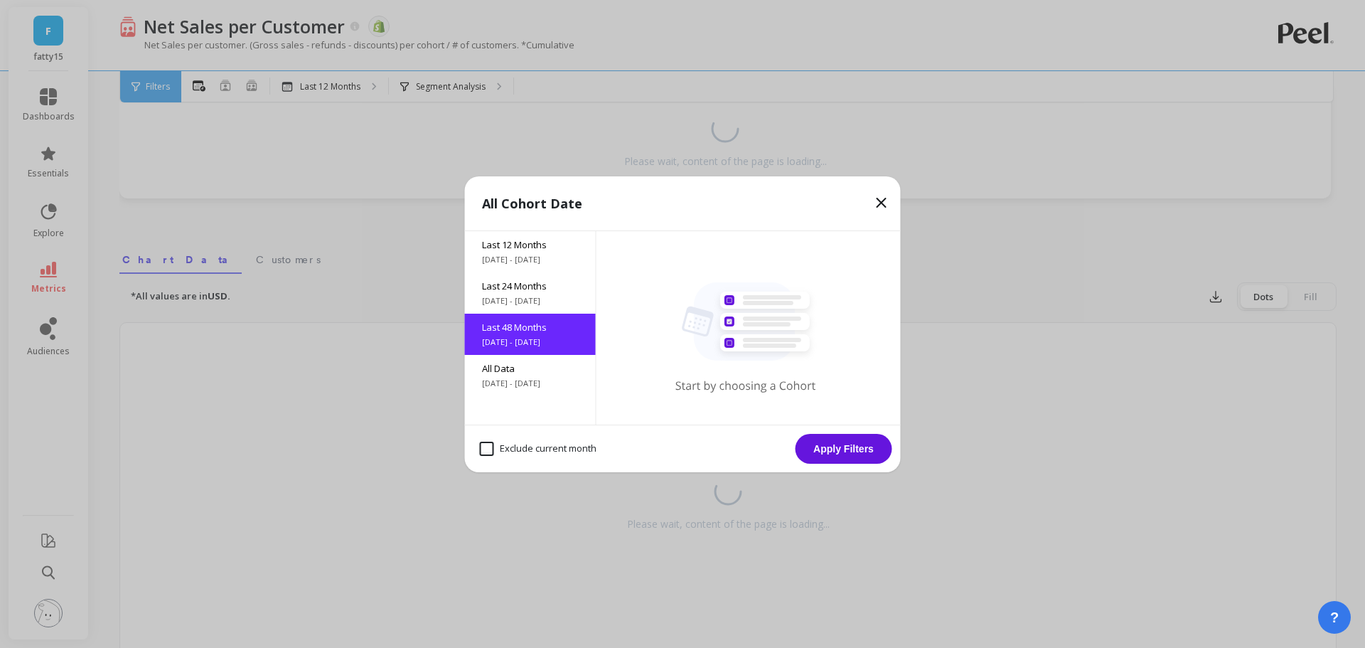
click at [494, 446] on month "Exclude current month" at bounding box center [538, 448] width 117 height 14
checkbox month "true"
click at [845, 438] on button "Apply Filters" at bounding box center [843, 449] width 97 height 30
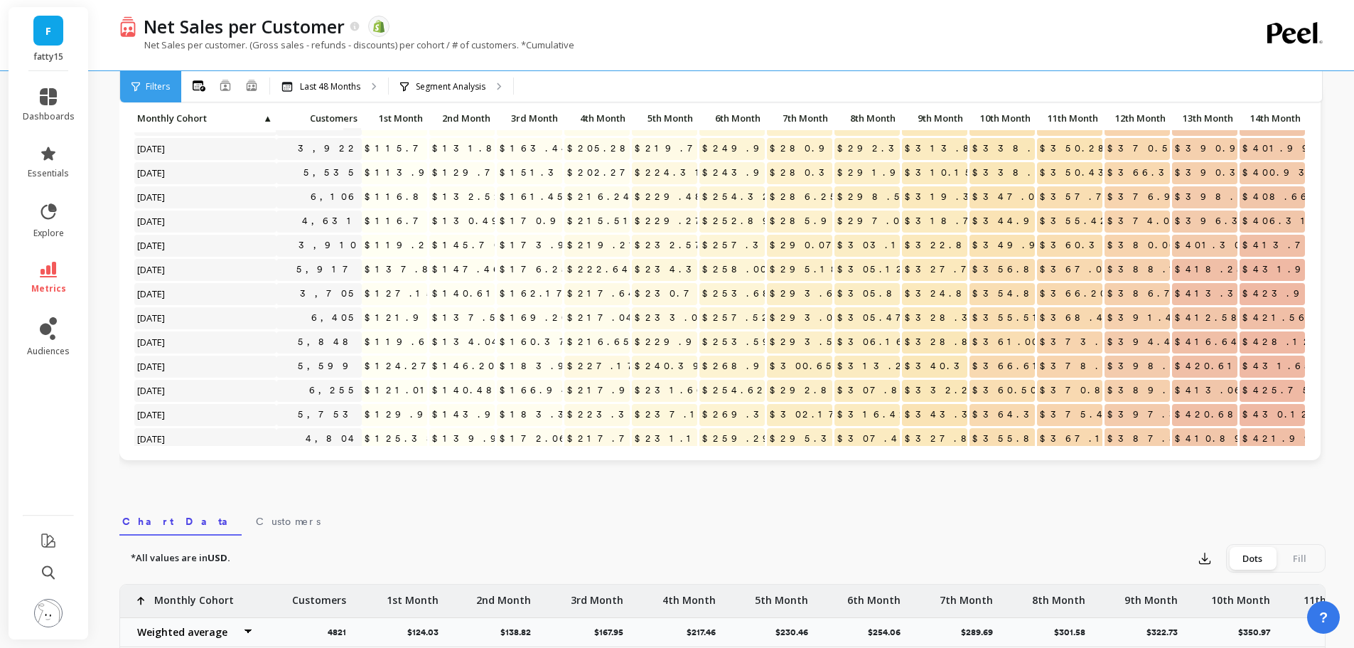
scroll to position [783, 0]
